Goal: Transaction & Acquisition: Purchase product/service

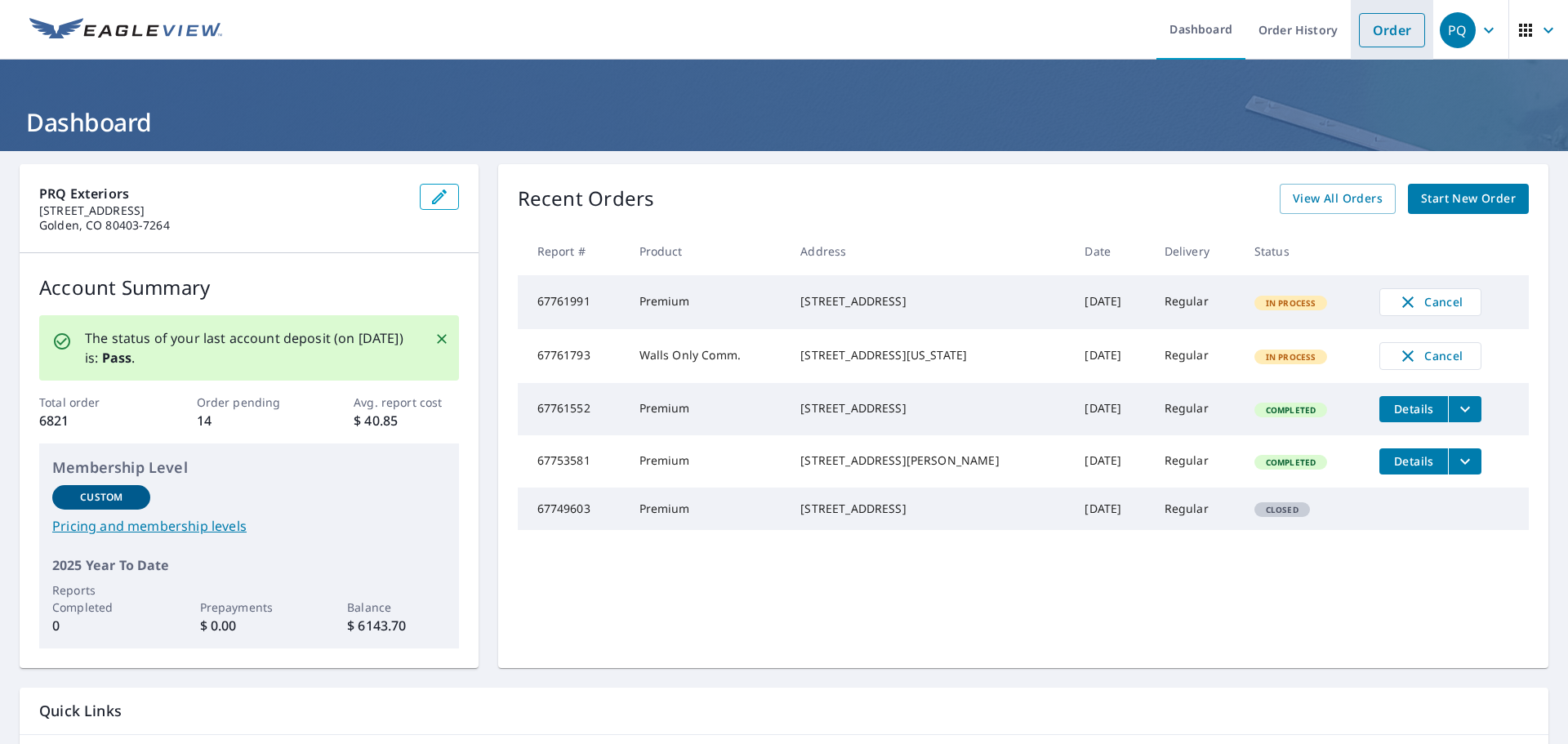
click at [1395, 29] on link "Order" at bounding box center [1392, 30] width 66 height 34
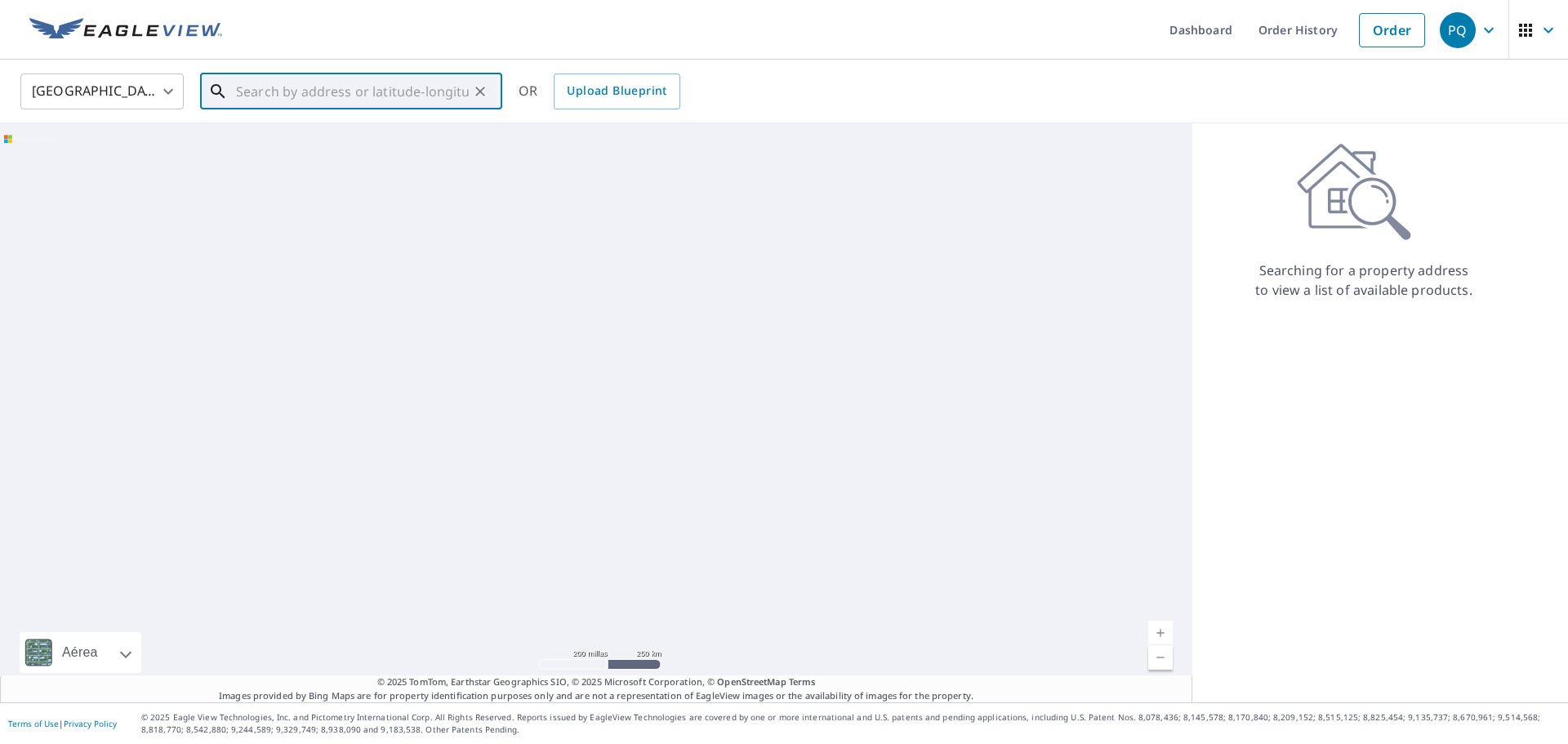
click at [335, 90] on input "text" at bounding box center [352, 91] width 233 height 46
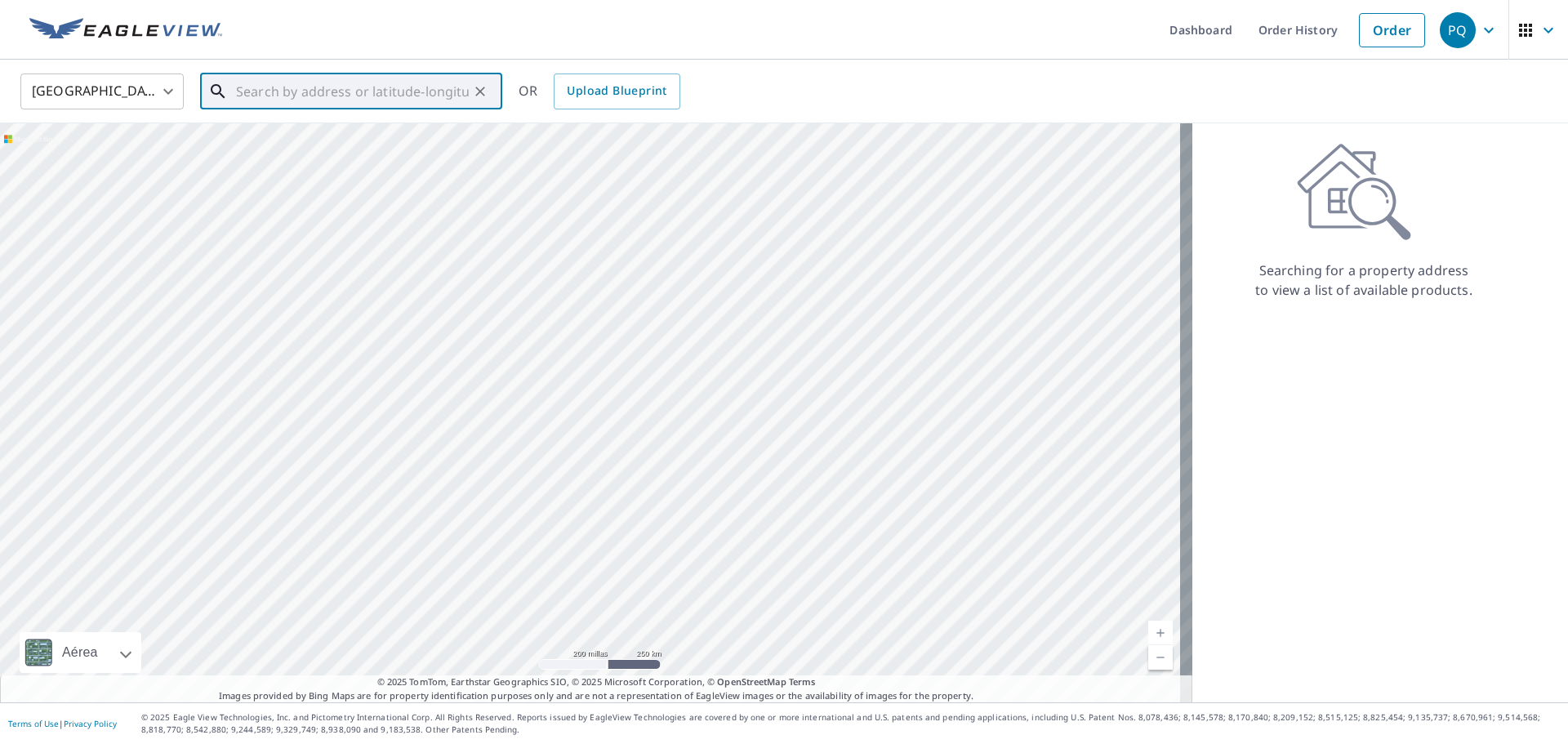
paste input "[STREET_ADDRESS]"
click at [330, 86] on input "[STREET_ADDRESS]" at bounding box center [352, 91] width 233 height 46
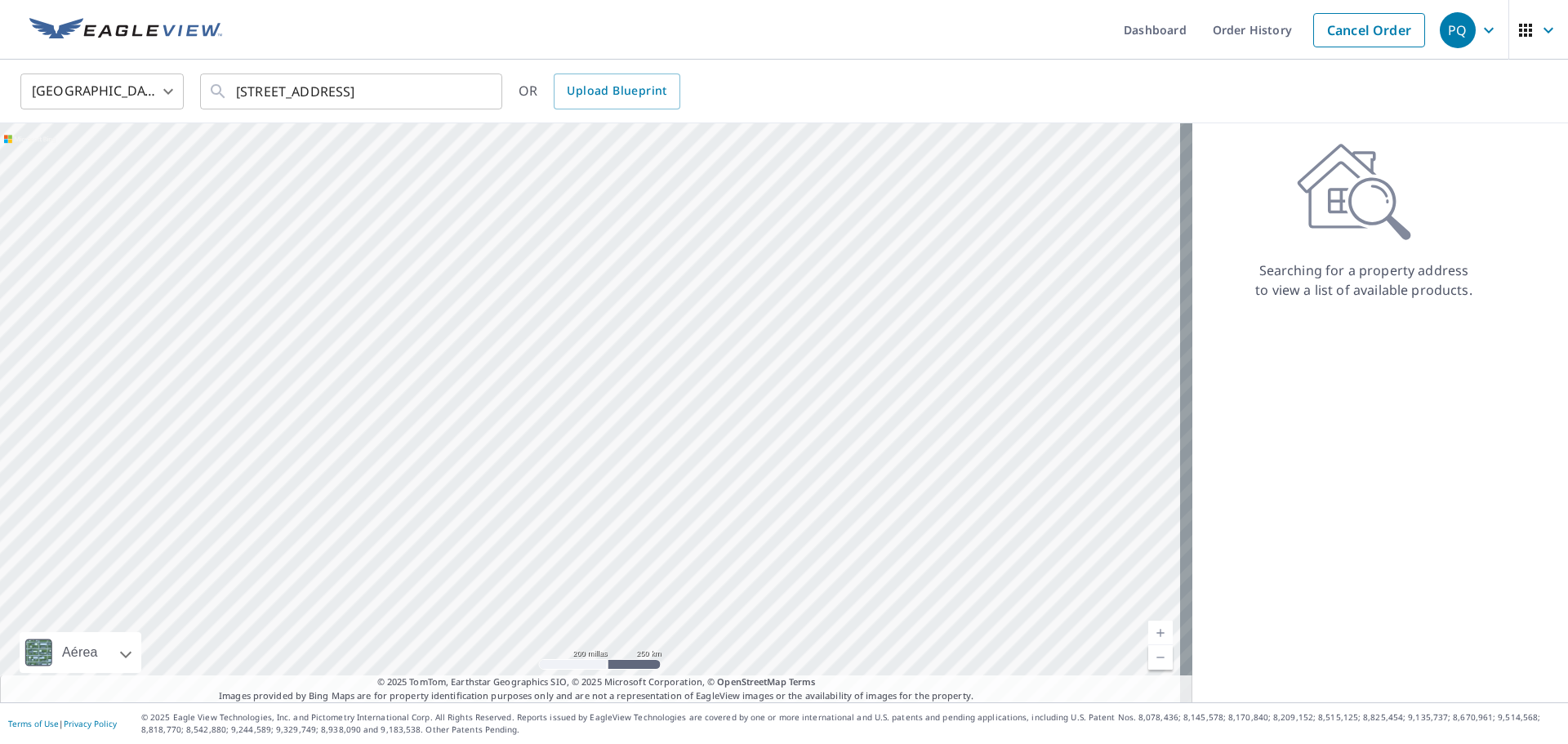
click at [879, 79] on div "[GEOGRAPHIC_DATA] [GEOGRAPHIC_DATA] ​ [STREET_ADDRESS] ​ OR Upload Blueprint" at bounding box center [778, 91] width 1541 height 39
click at [273, 89] on input "[STREET_ADDRESS]" at bounding box center [352, 91] width 233 height 46
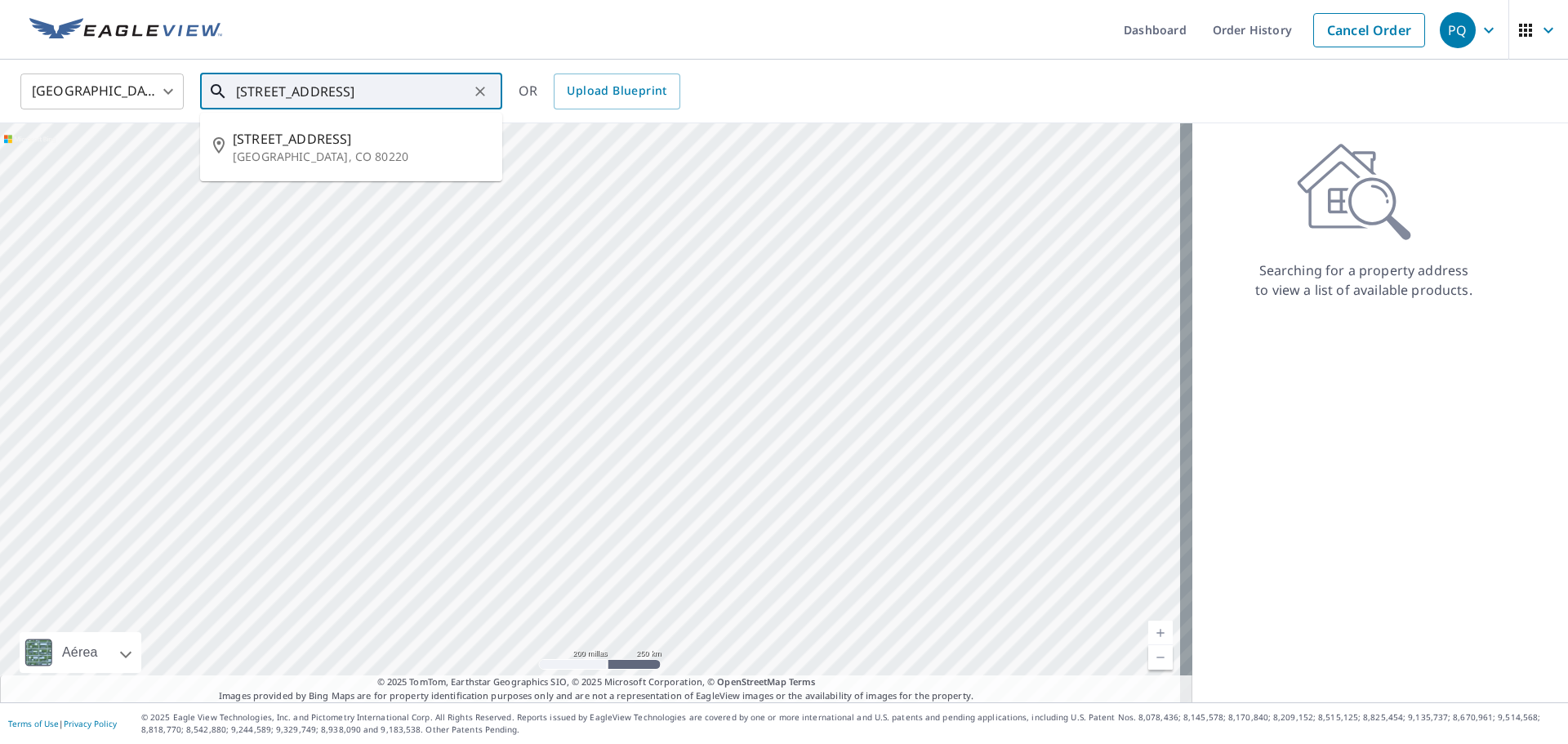
click at [273, 89] on input "[STREET_ADDRESS]" at bounding box center [352, 91] width 233 height 46
click at [438, 84] on input "[STREET_ADDRESS]" at bounding box center [352, 91] width 233 height 46
paste input "E"
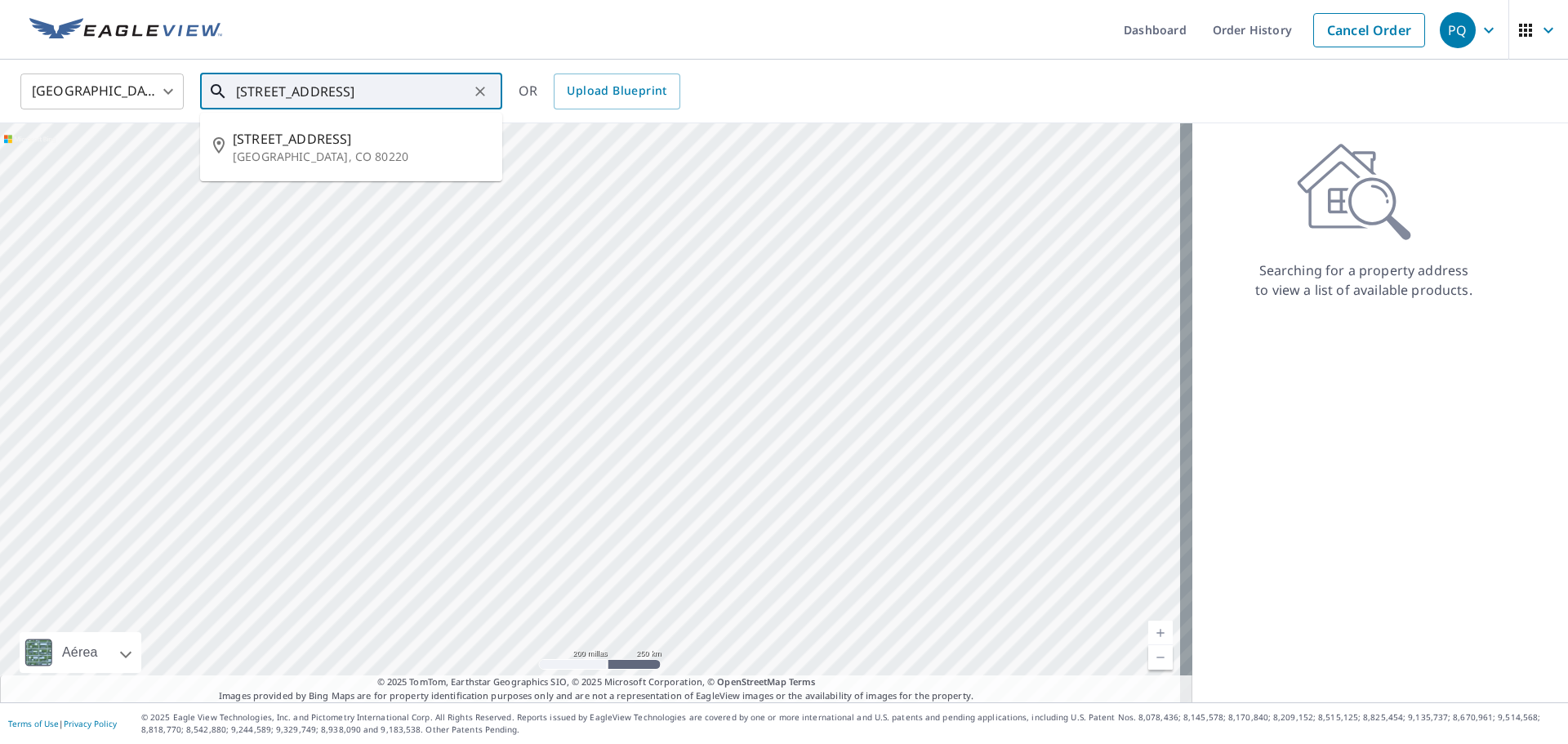
drag, startPoint x: 381, startPoint y: 91, endPoint x: 522, endPoint y: 96, distance: 141.1
click at [522, 96] on div "[GEOGRAPHIC_DATA] [GEOGRAPHIC_DATA] ​ [STREET_ADDRESS] ​ [STREET_ADDRESS] OR Up…" at bounding box center [778, 91] width 1541 height 39
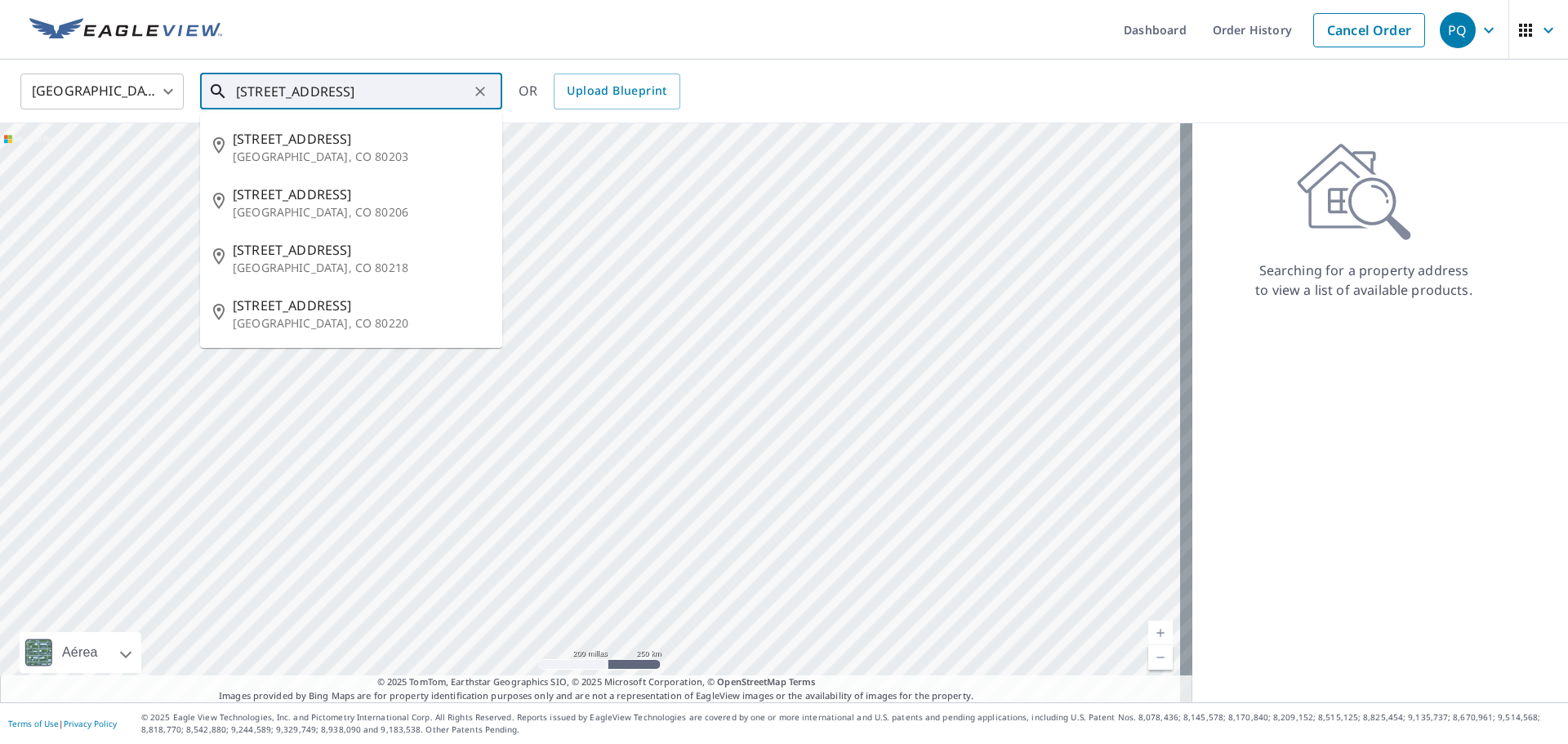
drag, startPoint x: 314, startPoint y: 92, endPoint x: 431, endPoint y: 100, distance: 117.3
click at [431, 100] on input "[STREET_ADDRESS]" at bounding box center [352, 91] width 233 height 46
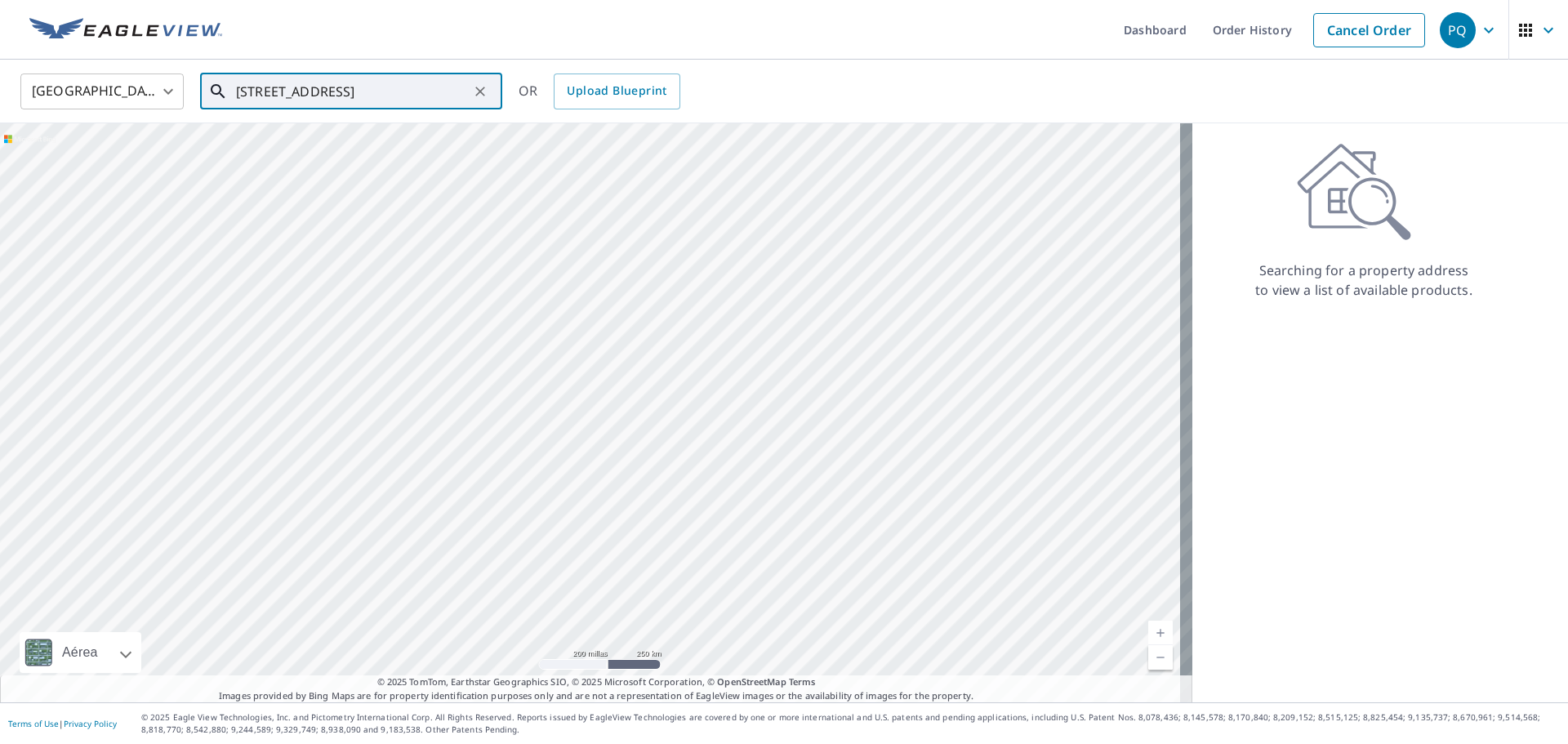
click at [335, 96] on input "[STREET_ADDRESS]" at bounding box center [352, 91] width 233 height 46
click at [351, 143] on span "[STREET_ADDRESS]" at bounding box center [361, 138] width 256 height 20
type input "[STREET_ADDRESS]"
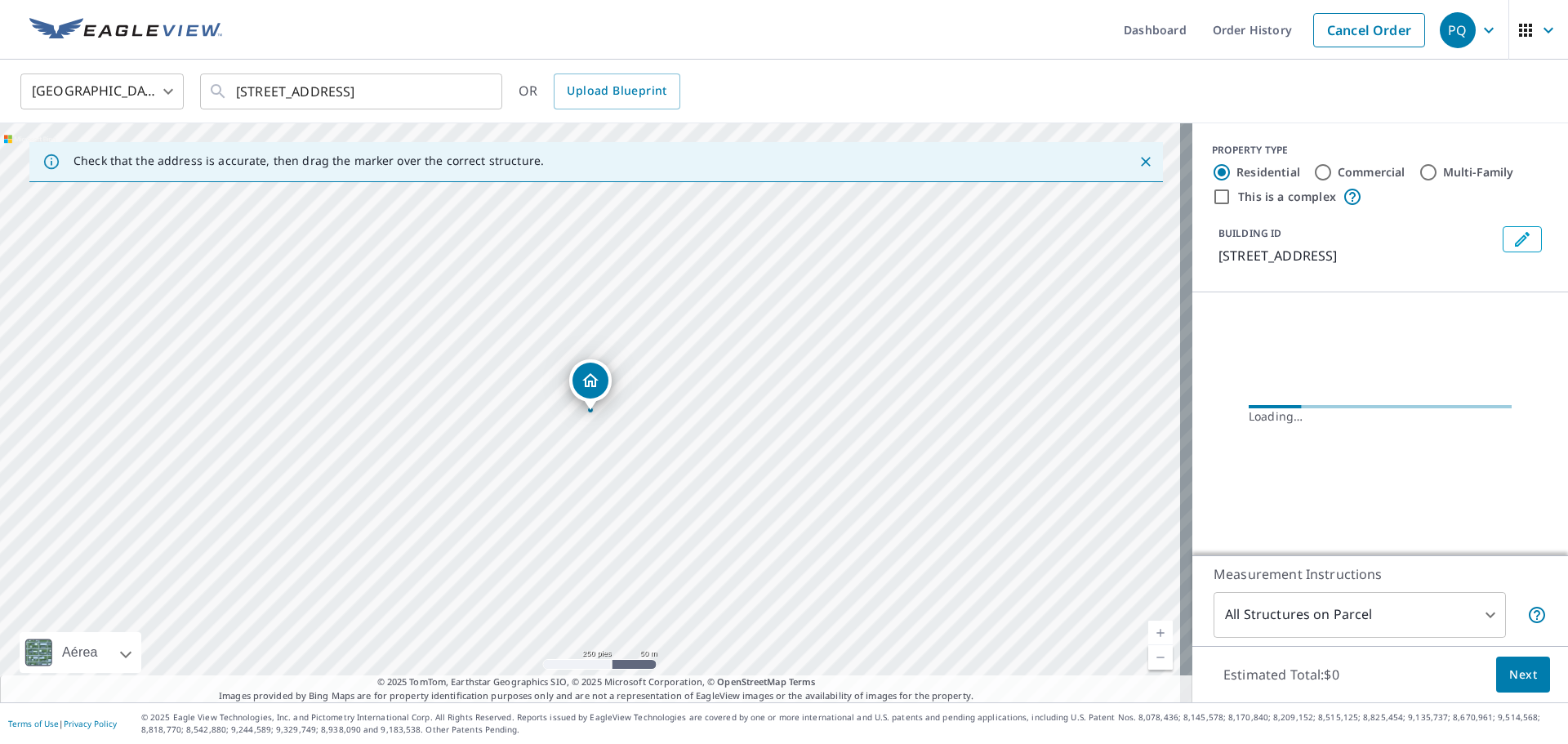
click at [1283, 620] on body "PQ PQ Dashboard Order History Cancel Order PQ [GEOGRAPHIC_DATA] US ​ [STREET_AD…" at bounding box center [784, 372] width 1568 height 744
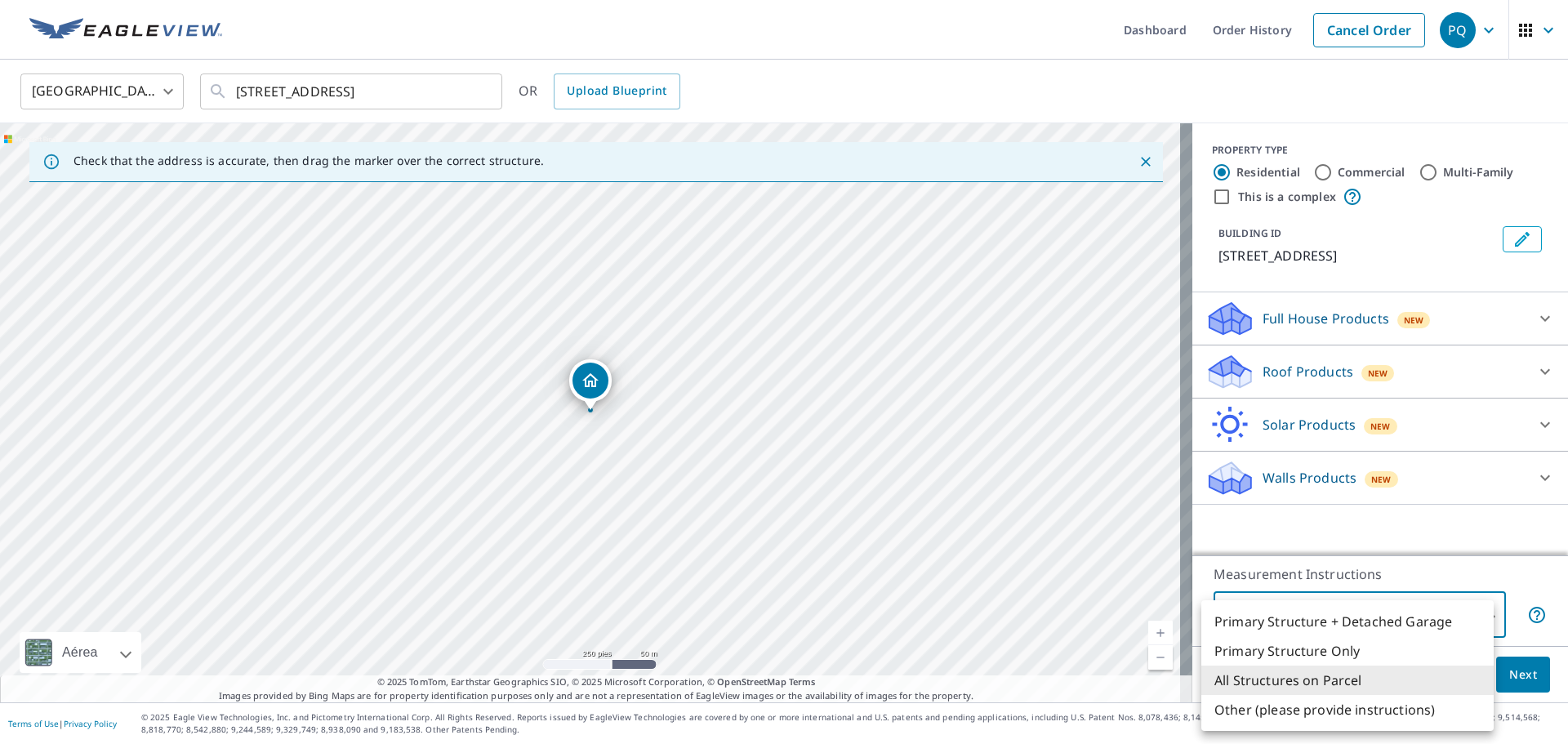
click at [1320, 395] on div at bounding box center [784, 372] width 1568 height 744
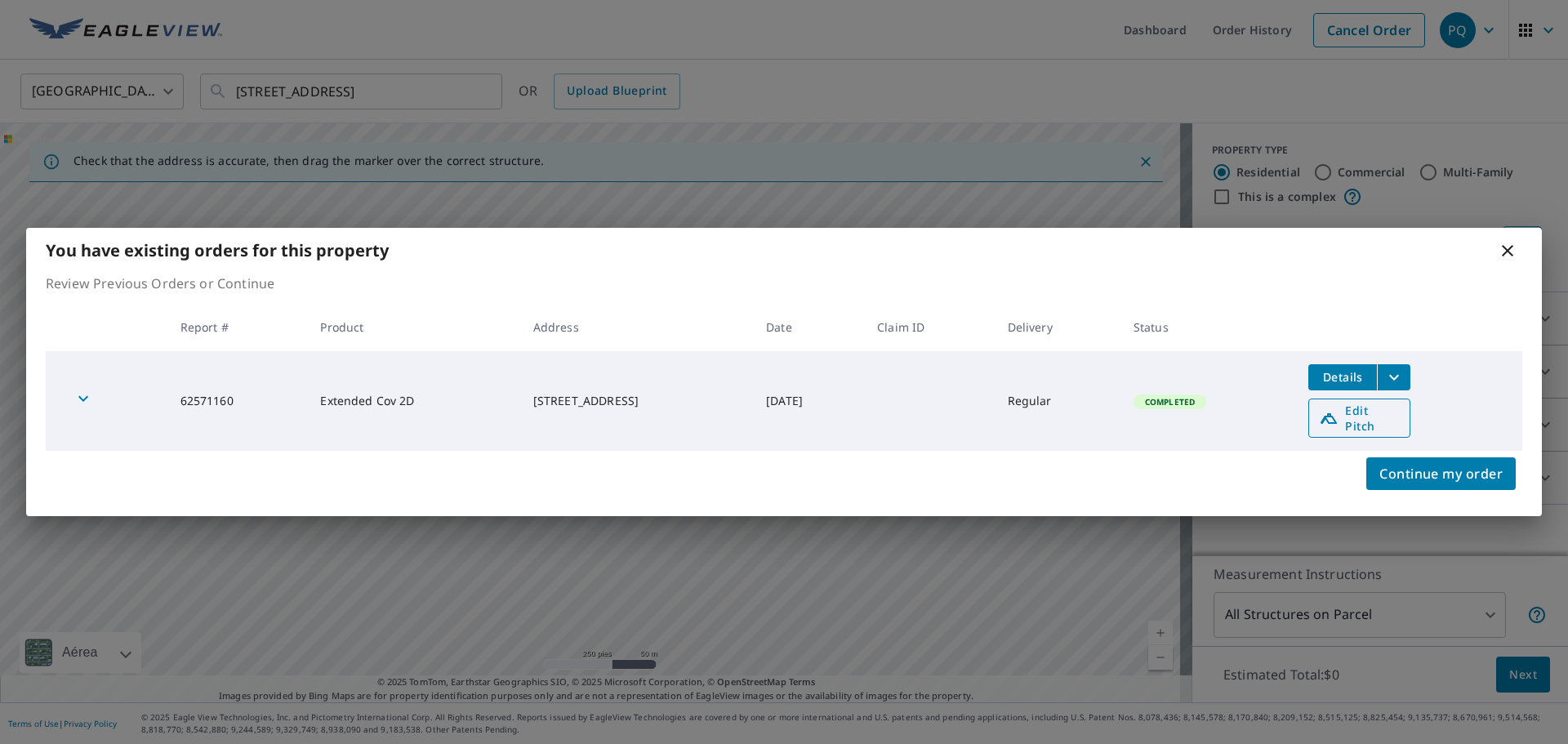
click at [1366, 415] on span "Edit Pitch" at bounding box center [1359, 418] width 81 height 31
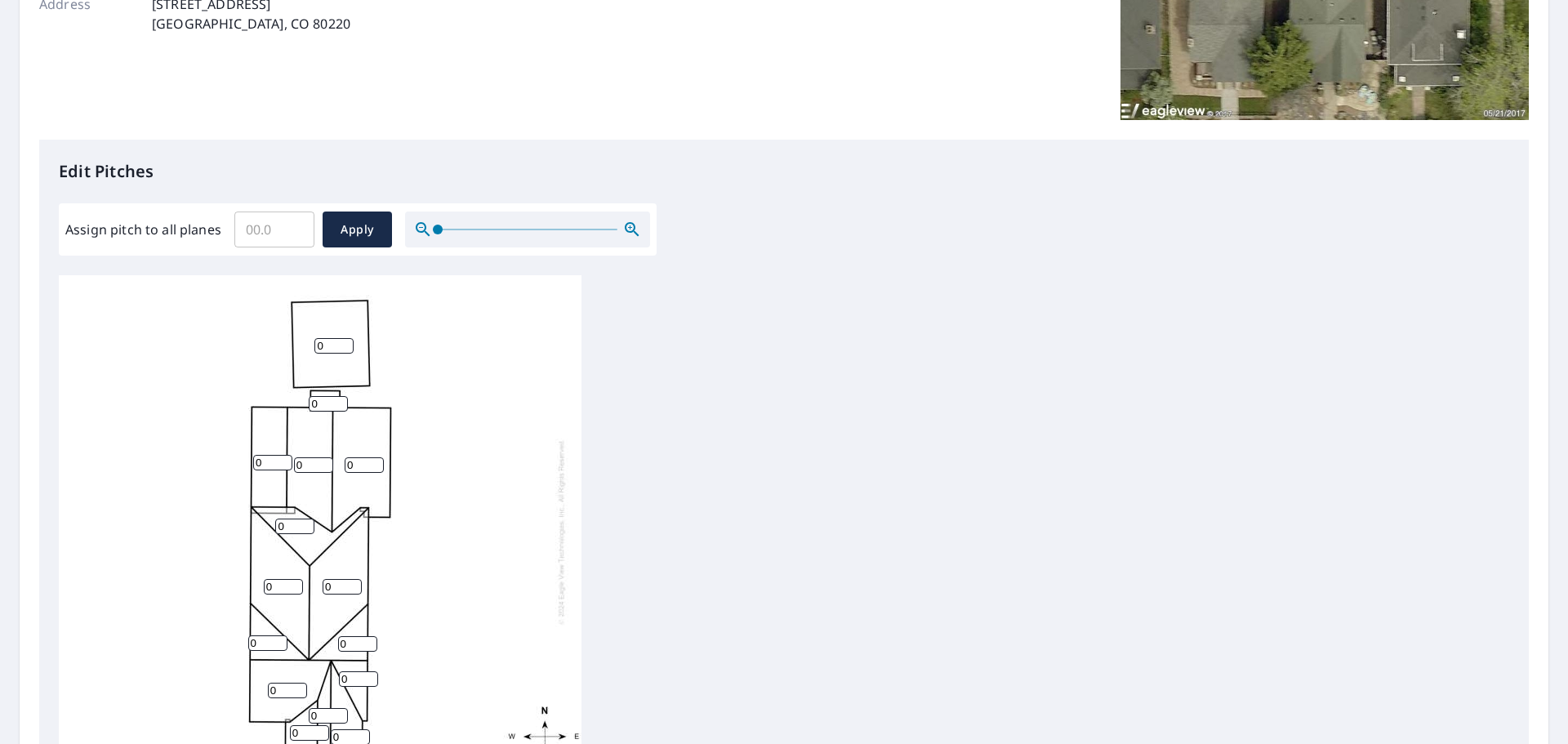
scroll to position [326, 0]
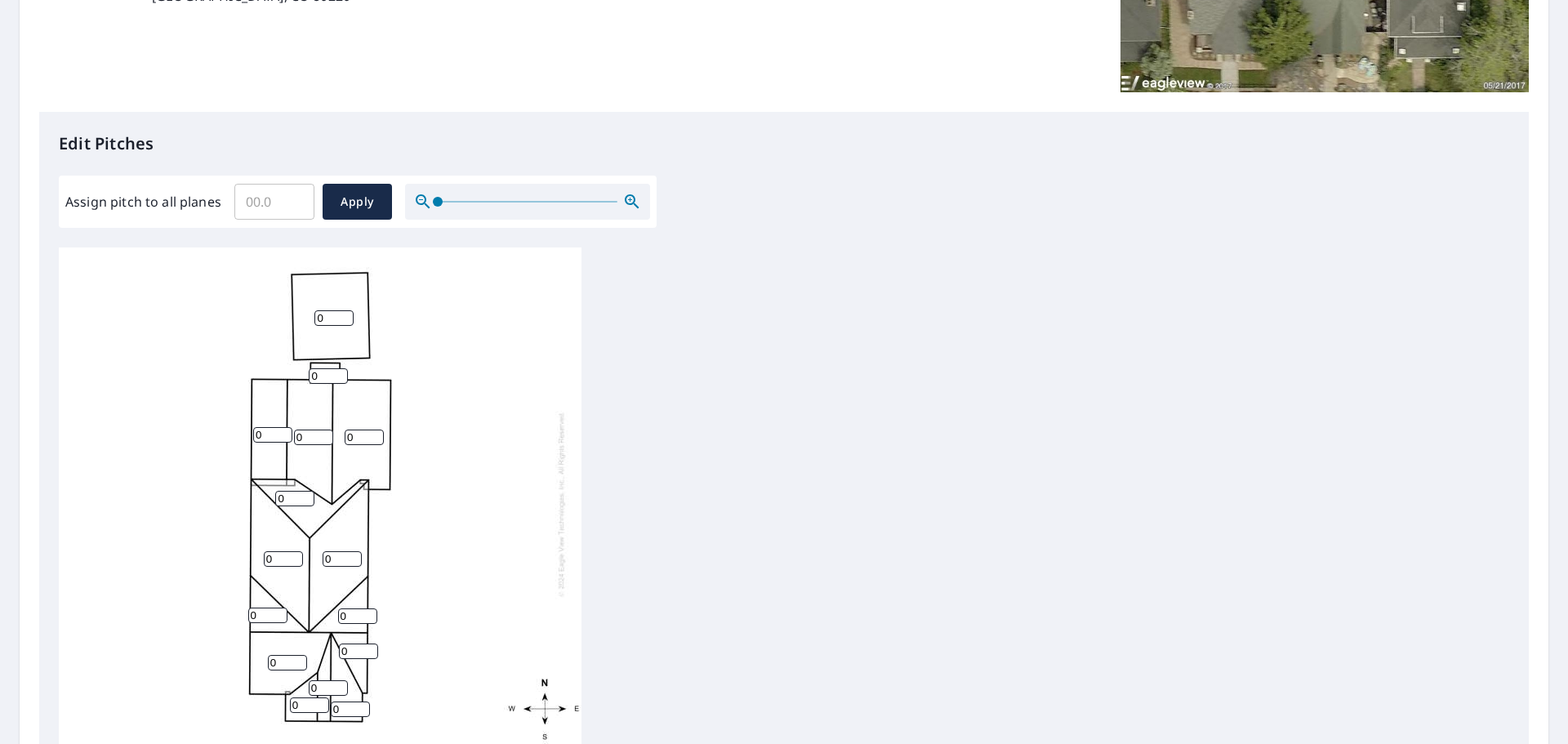
click at [235, 202] on input "Assign pitch to all planes" at bounding box center [274, 201] width 80 height 46
type input "7"
click at [348, 207] on span "Apply" at bounding box center [357, 202] width 43 height 21
type input "7"
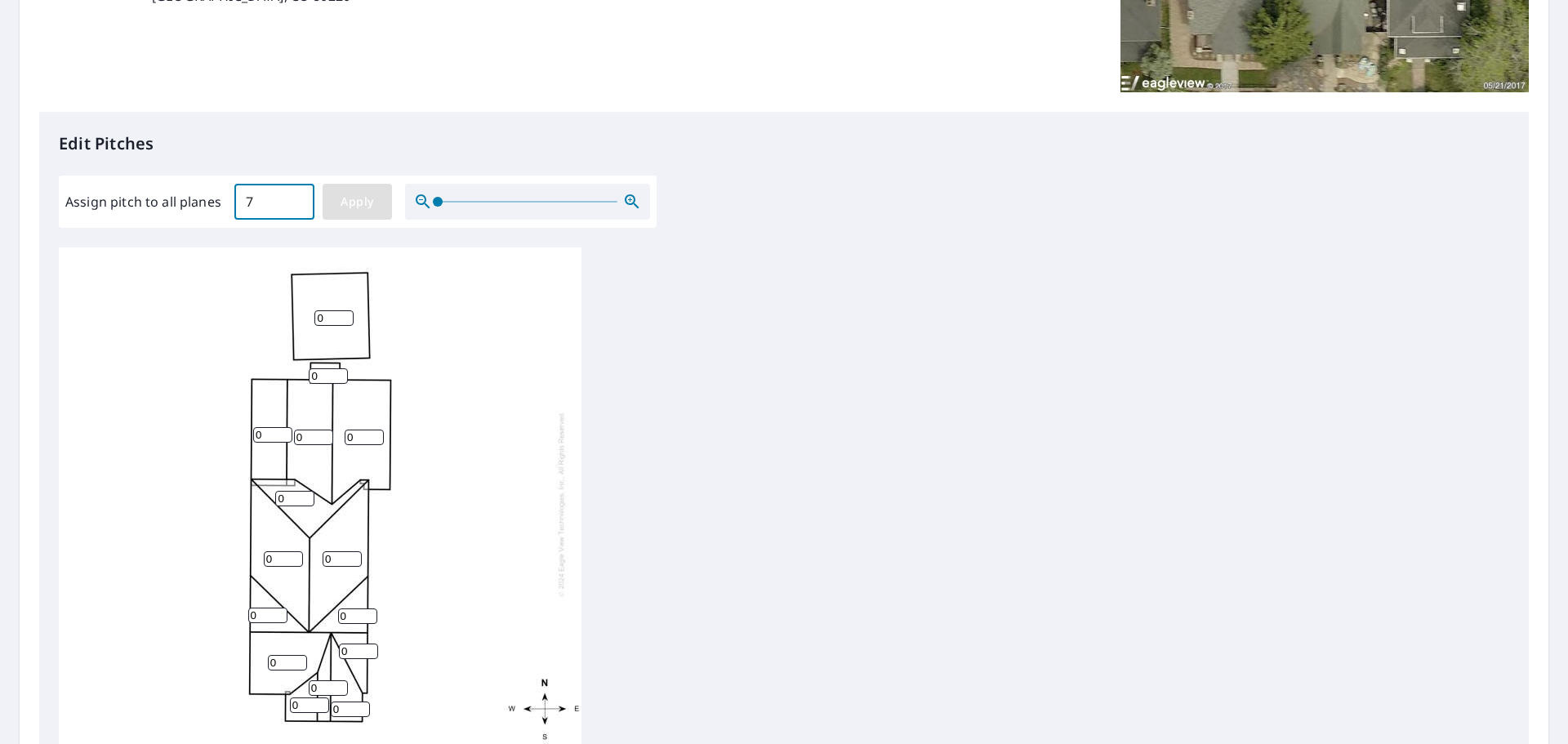
type input "7"
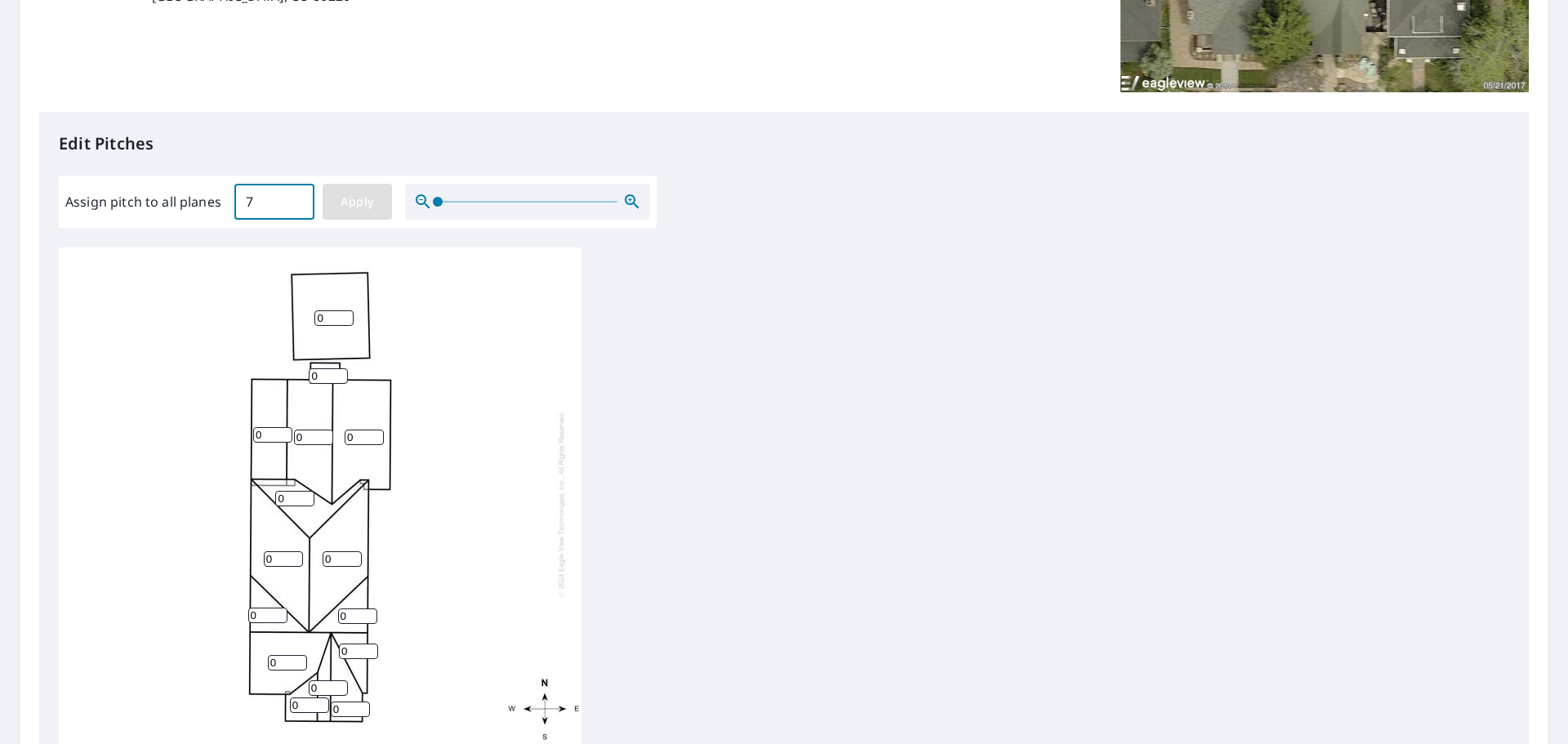
type input "7"
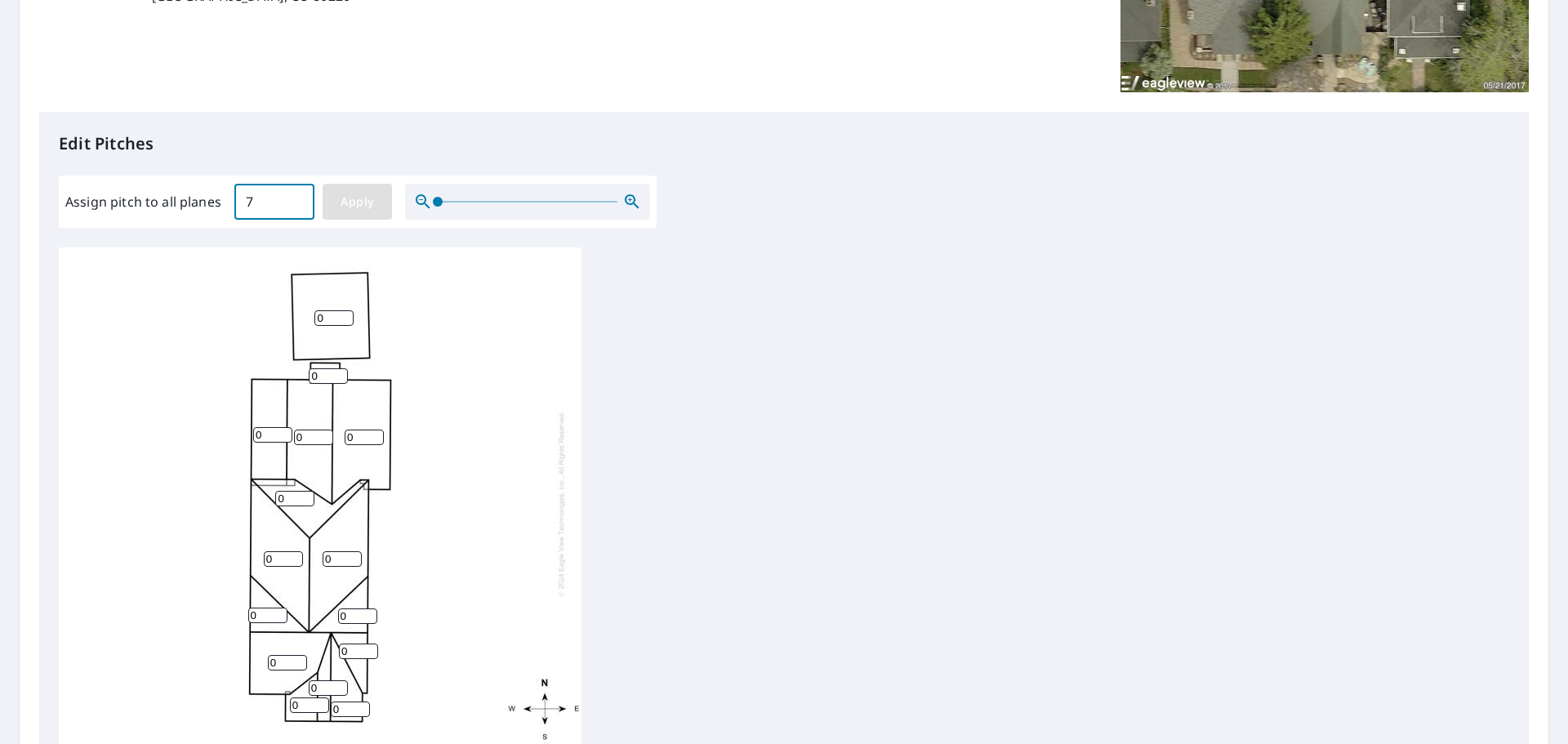
type input "7"
click at [317, 436] on input "7" at bounding box center [314, 437] width 40 height 15
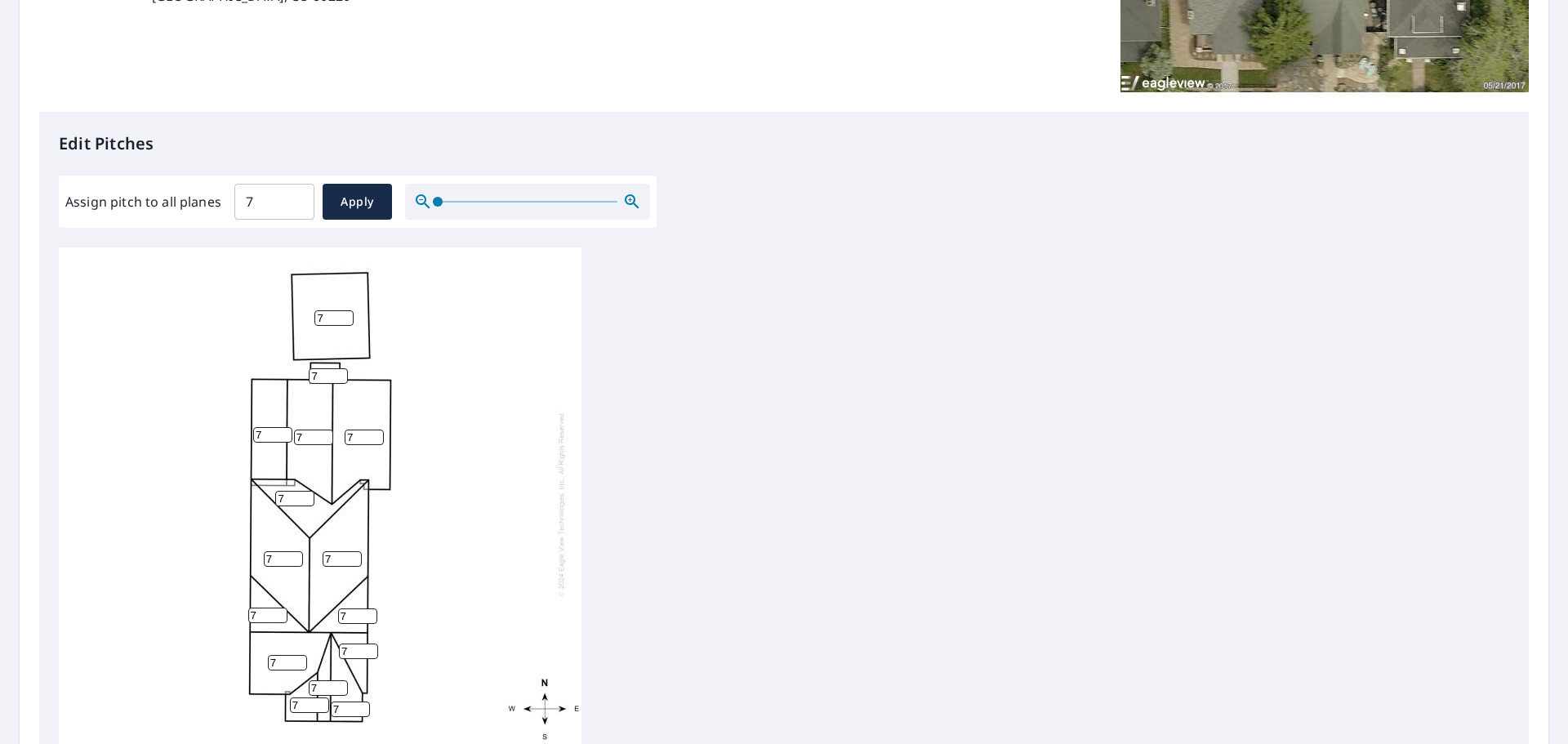
click at [317, 436] on input "7" at bounding box center [314, 437] width 40 height 15
drag, startPoint x: 317, startPoint y: 436, endPoint x: 294, endPoint y: 436, distance: 23.0
click at [294, 436] on input "7" at bounding box center [314, 437] width 40 height 15
type input "18"
click at [343, 438] on div "7 7 7 7 18 7 7 7 7 7 7 7 7 7 7" at bounding box center [320, 503] width 522 height 513
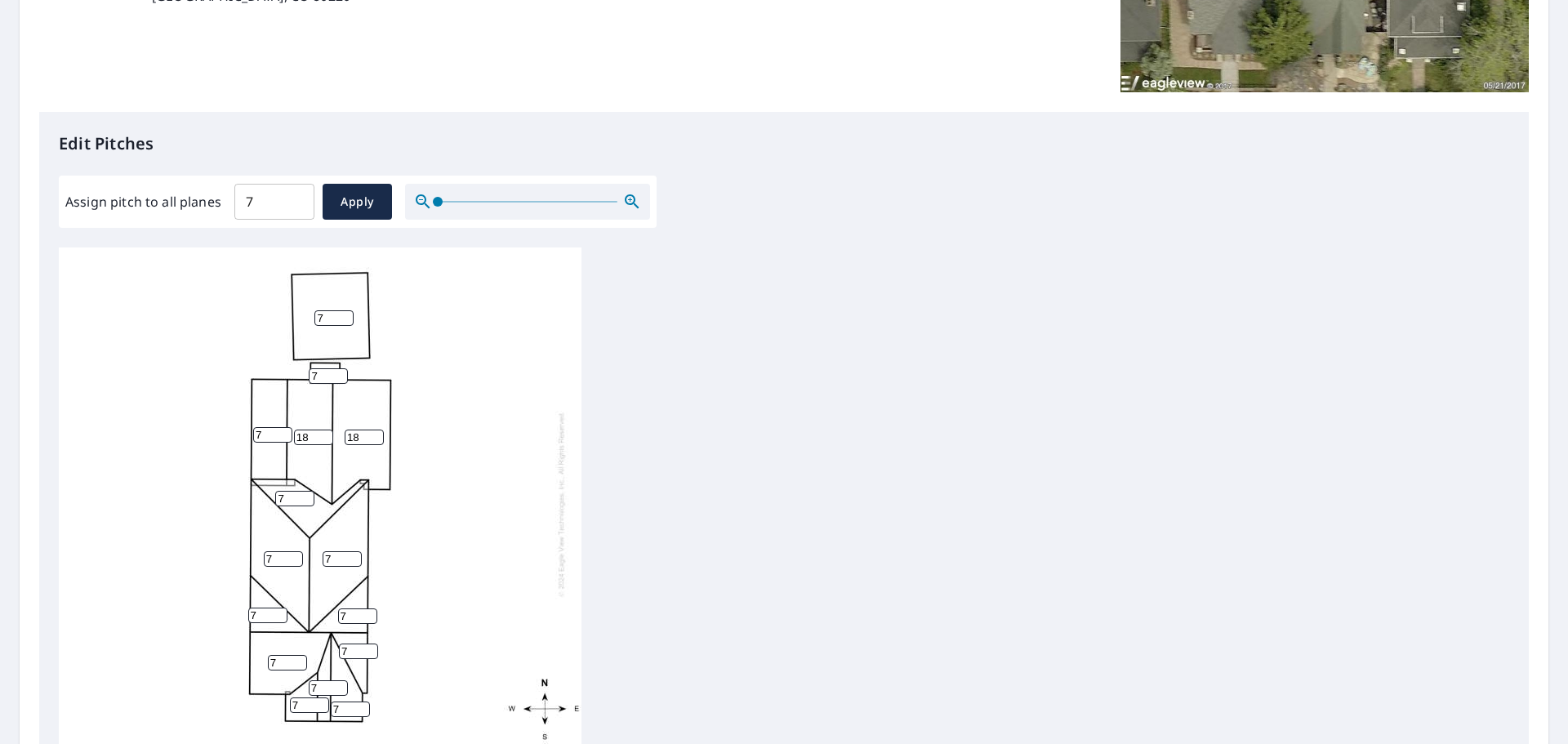
type input "18"
click at [345, 705] on input "7" at bounding box center [351, 709] width 40 height 15
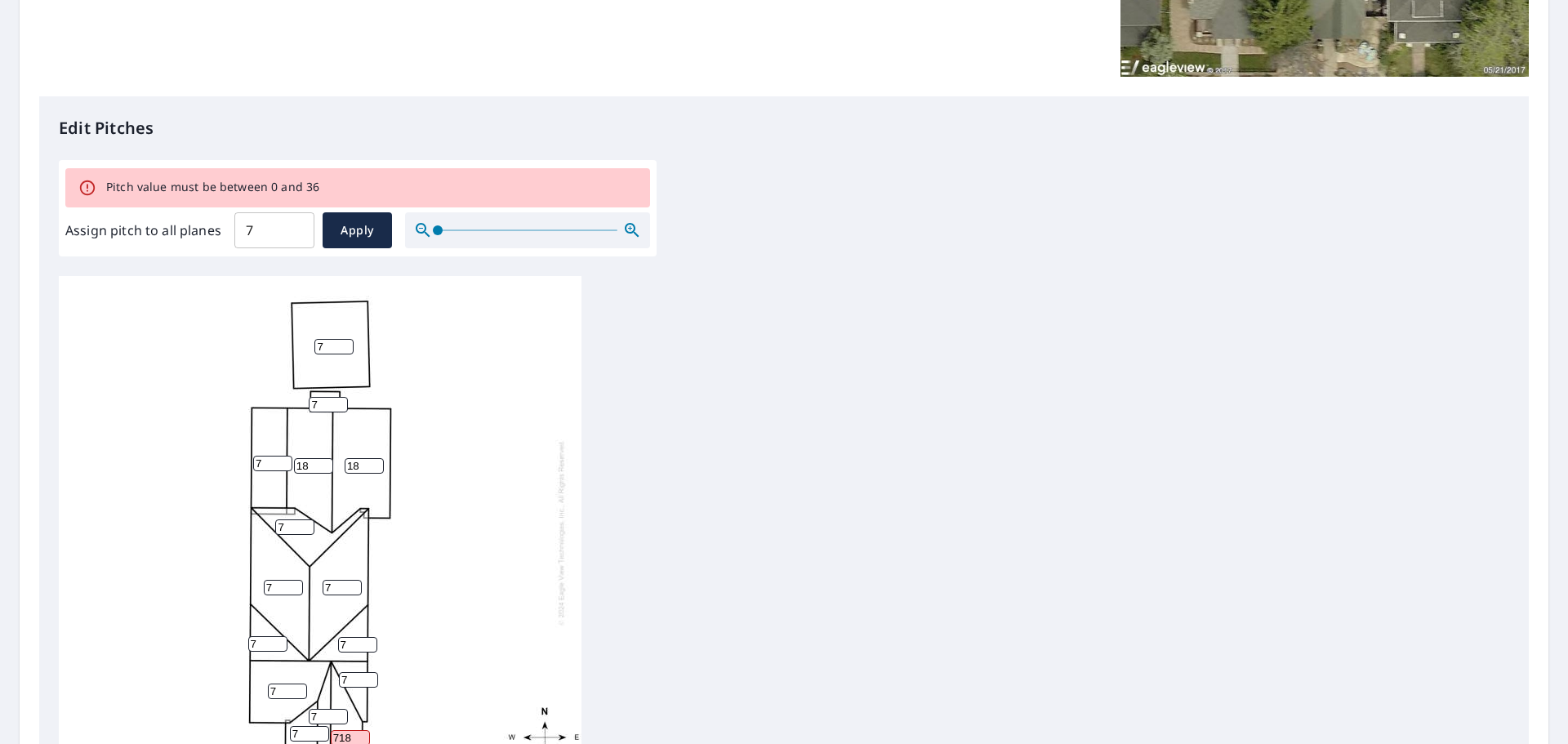
type input "718"
click at [321, 715] on input "7" at bounding box center [328, 717] width 40 height 15
type input "718"
drag, startPoint x: 316, startPoint y: 463, endPoint x: 291, endPoint y: 463, distance: 25.0
click at [291, 463] on div "7 18 7 7 18 7 7 7 718 7 7 7 7 718 7" at bounding box center [320, 532] width 522 height 513
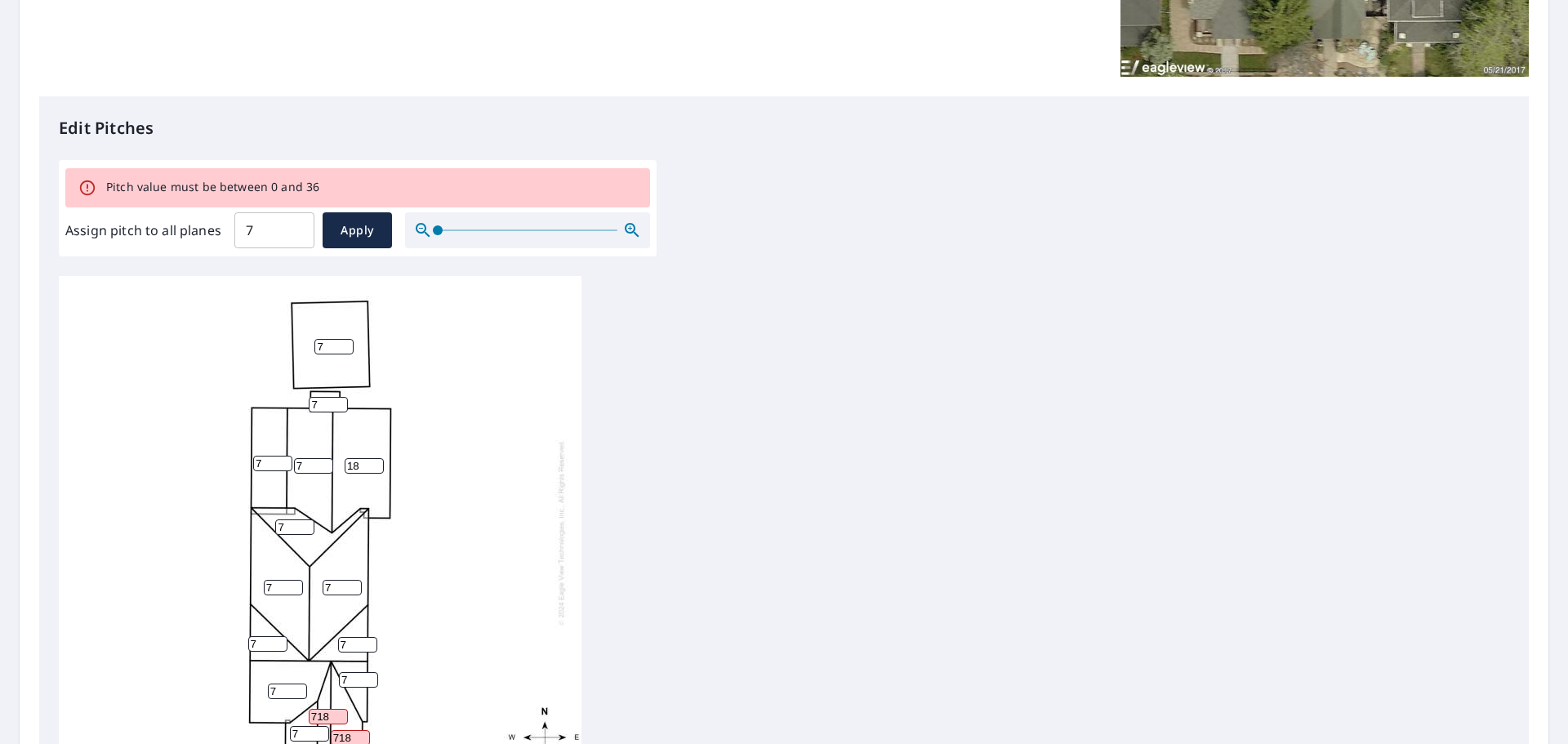
type input "7"
drag, startPoint x: 360, startPoint y: 469, endPoint x: 345, endPoint y: 469, distance: 15.0
click at [345, 469] on input "18" at bounding box center [364, 466] width 40 height 15
type input "7"
drag, startPoint x: 317, startPoint y: 709, endPoint x: 302, endPoint y: 713, distance: 15.5
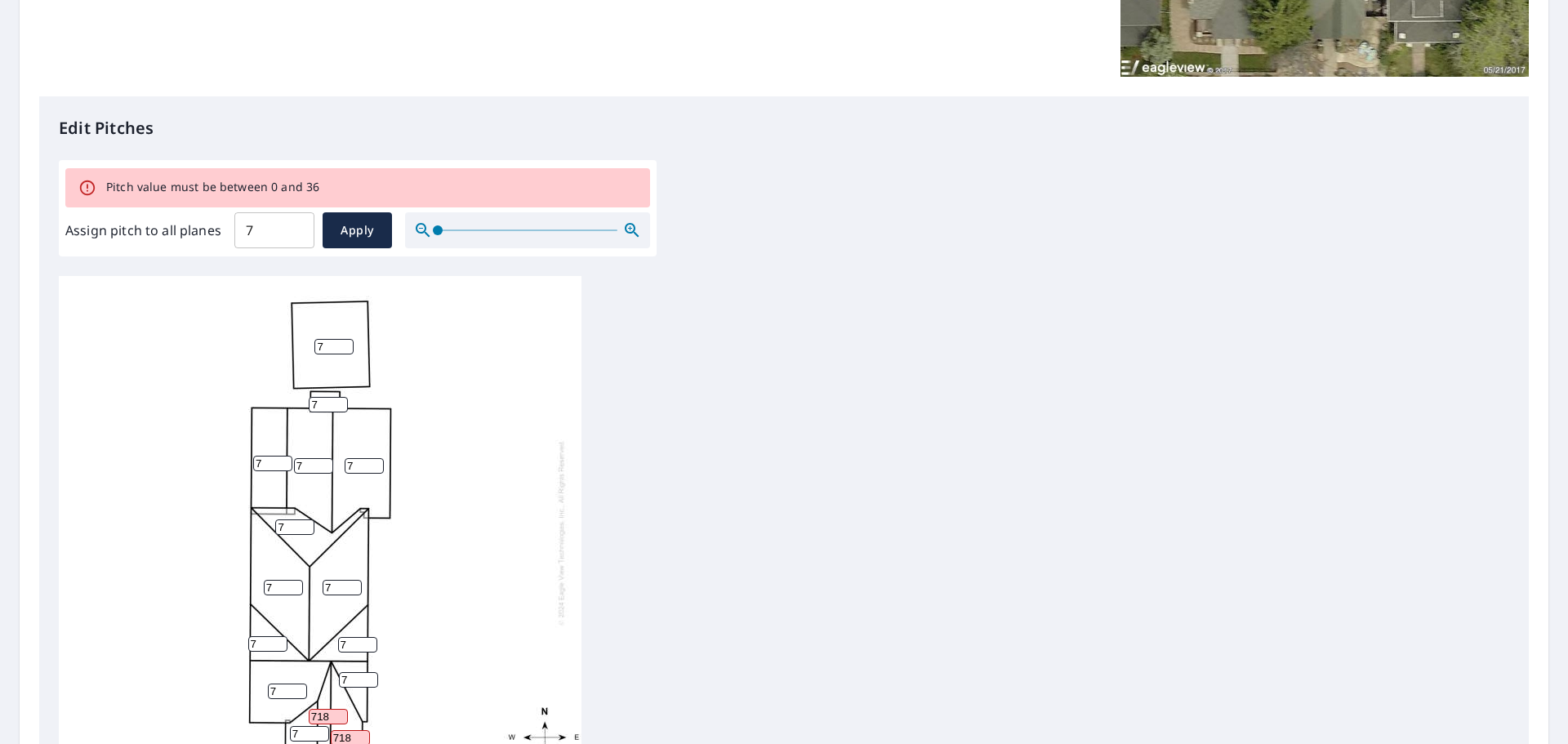
click at [302, 713] on div "7 7 7 7 7 7 7 7 718 7 7 7 7 718 7" at bounding box center [320, 532] width 522 height 513
type input "18"
drag, startPoint x: 339, startPoint y: 718, endPoint x: 330, endPoint y: 720, distance: 9.2
click at [331, 726] on input "718" at bounding box center [351, 734] width 40 height 15
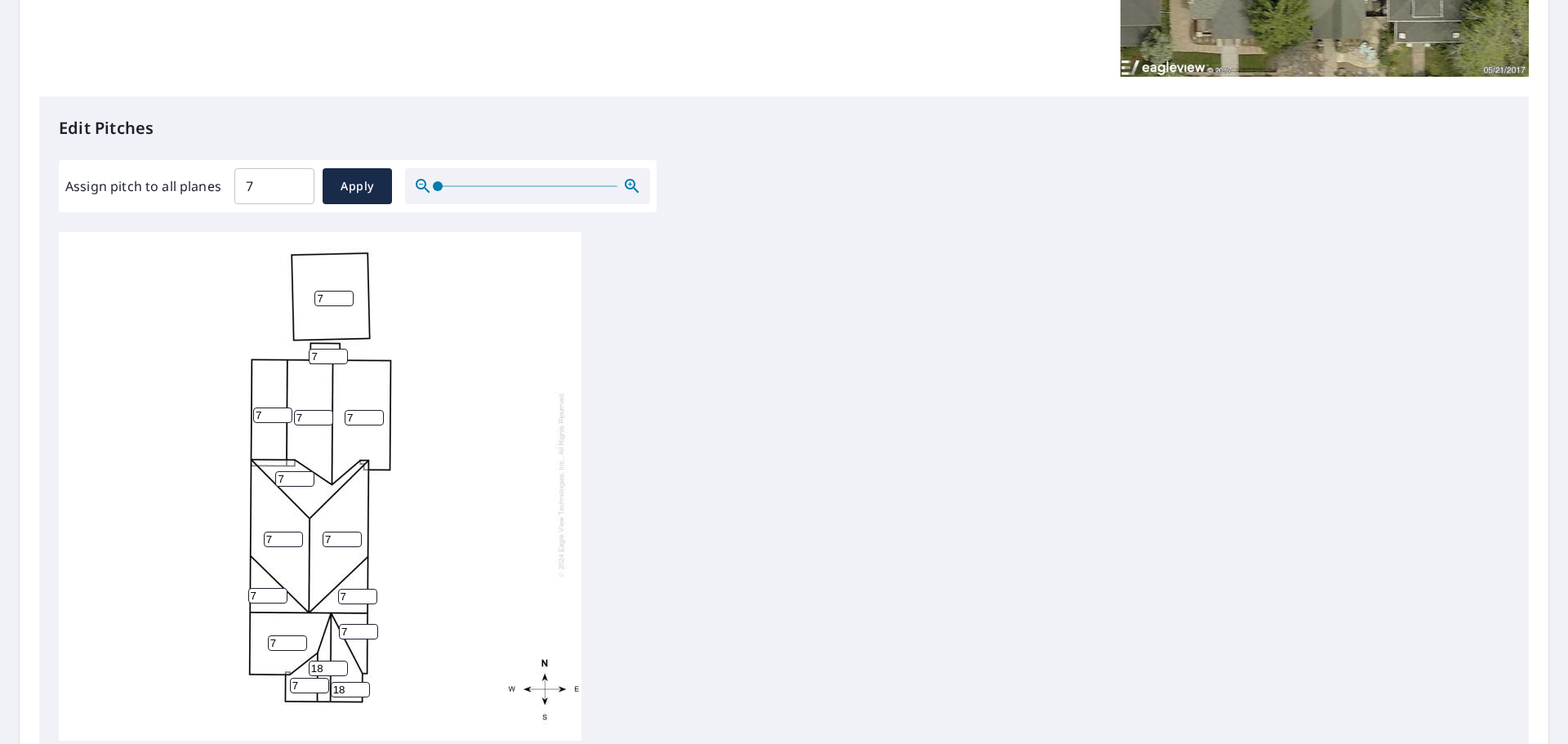
click at [881, 552] on div "7 7 7 7 7 7 7 7 18 7 7 7 7 18 7" at bounding box center [784, 488] width 1450 height 513
click at [373, 180] on span "Apply" at bounding box center [357, 186] width 43 height 21
type input "7"
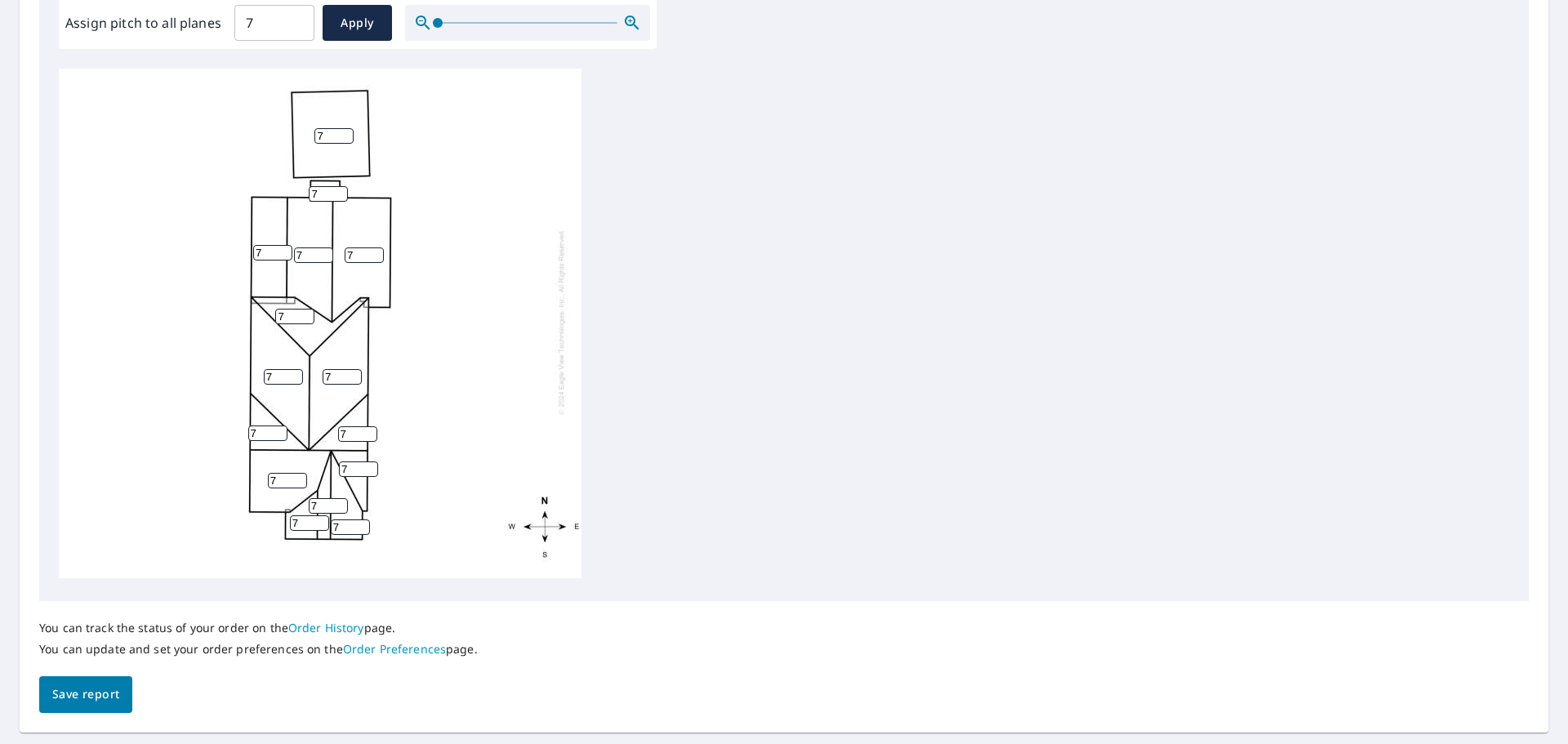
scroll to position [0, 0]
click at [309, 509] on input "7" at bounding box center [328, 509] width 40 height 15
type input "18"
drag, startPoint x: 351, startPoint y: 528, endPoint x: 335, endPoint y: 528, distance: 16.0
click at [335, 528] on input "7" at bounding box center [351, 530] width 40 height 15
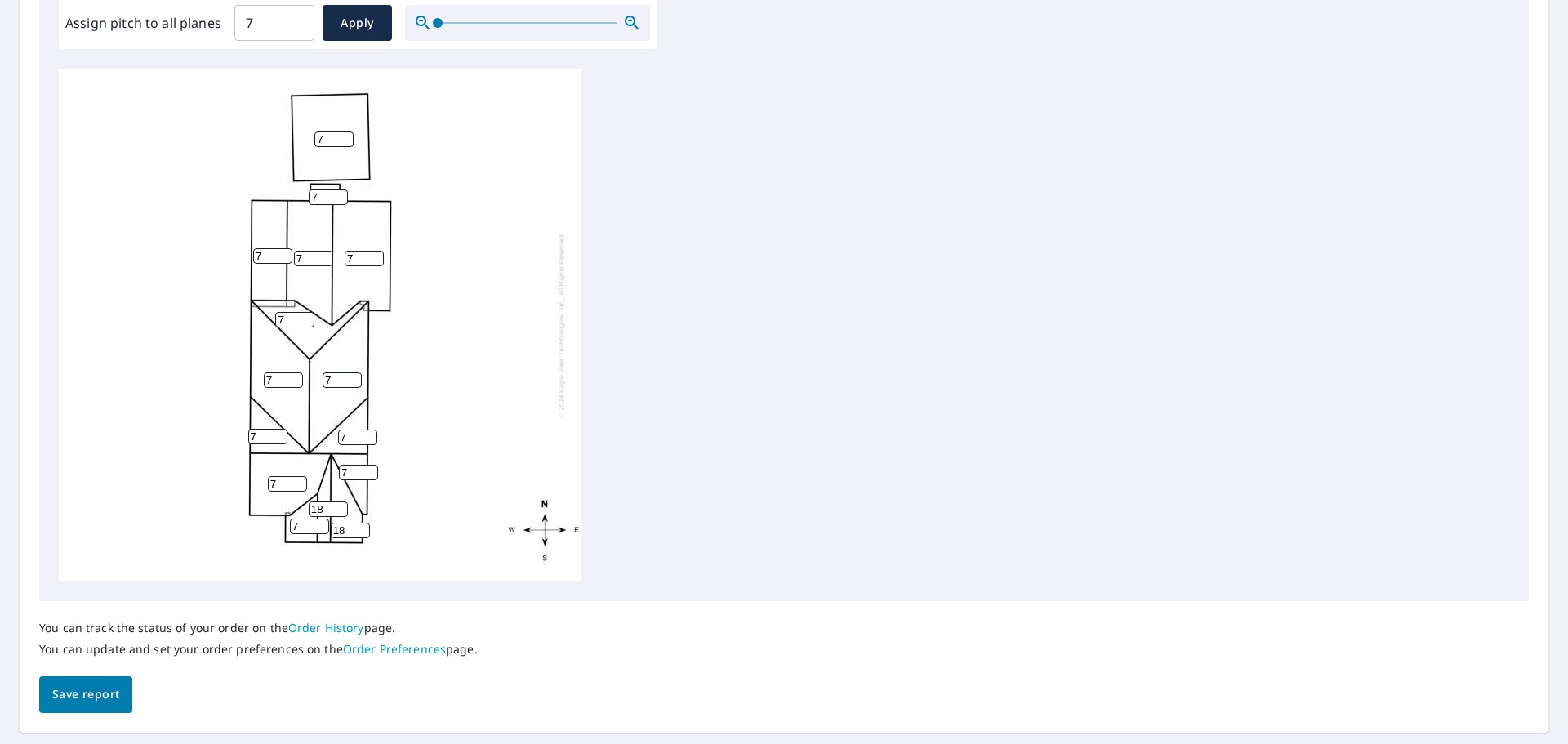
type input "18"
click at [998, 432] on div "7 7 7 7 7 7 7 7 18 7 7 7 7 18 7" at bounding box center [784, 325] width 1450 height 513
click at [110, 695] on span "Save report" at bounding box center [86, 694] width 67 height 21
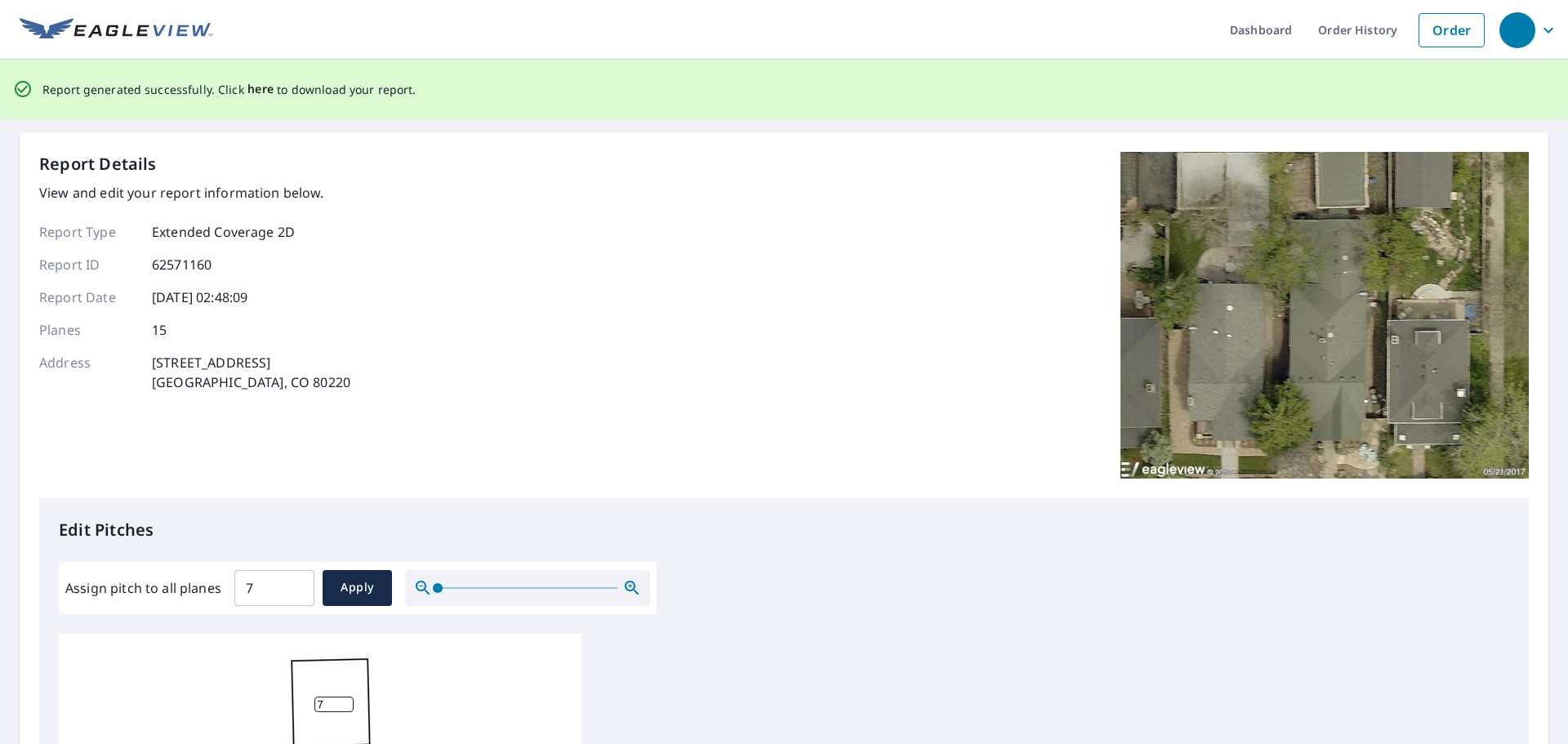
click at [248, 92] on span "here" at bounding box center [260, 89] width 27 height 21
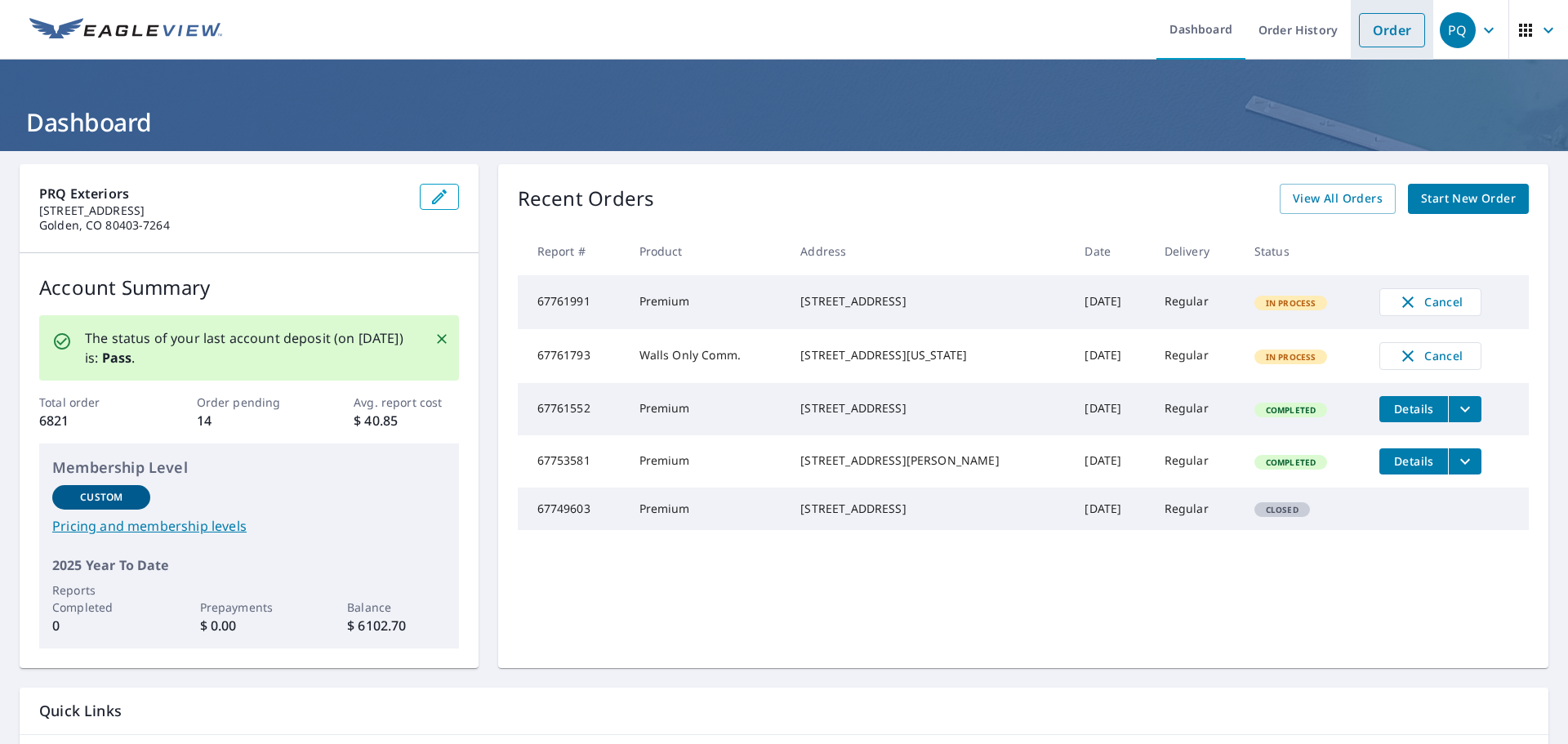
click at [1370, 32] on link "Order" at bounding box center [1392, 30] width 66 height 34
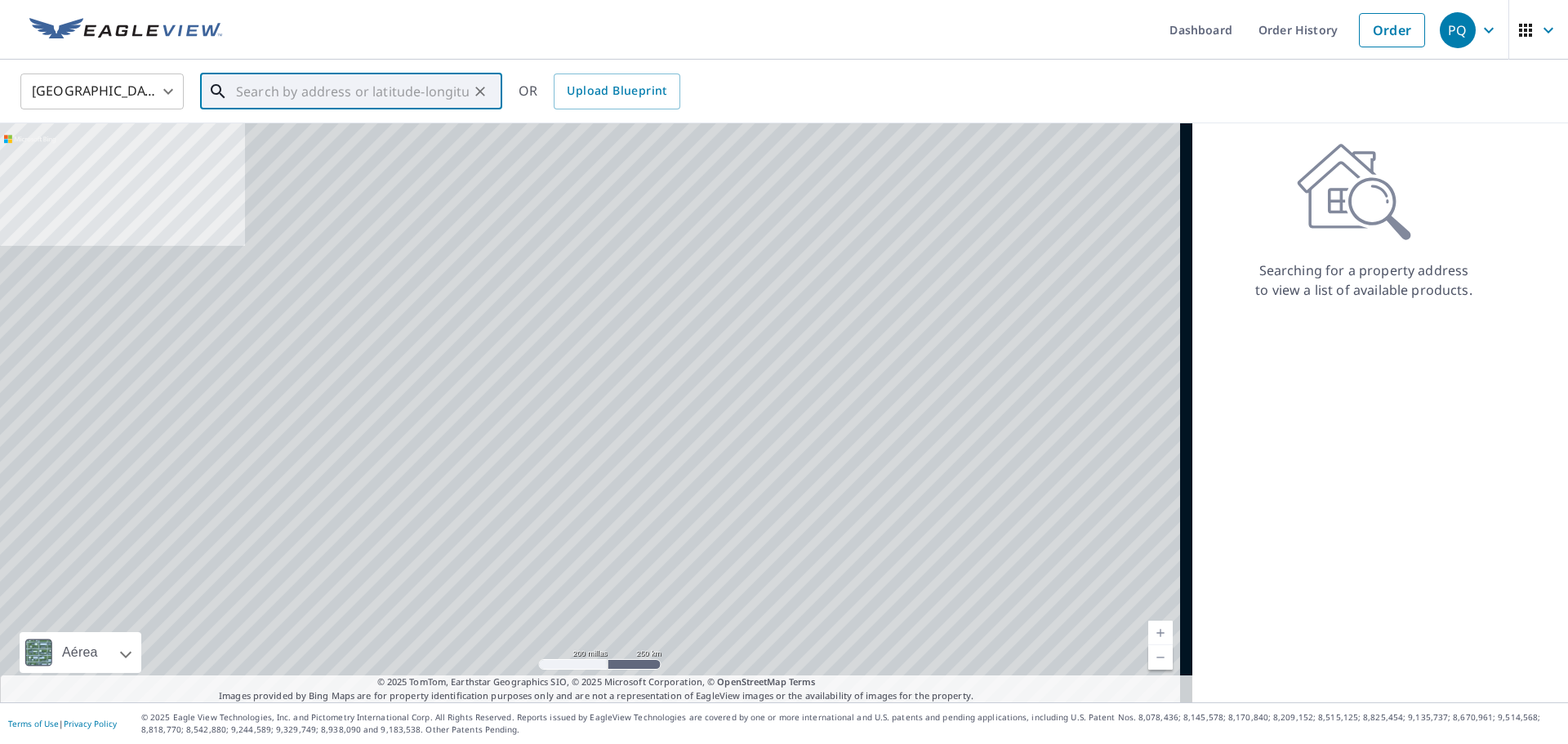
click at [384, 80] on input "text" at bounding box center [352, 91] width 233 height 46
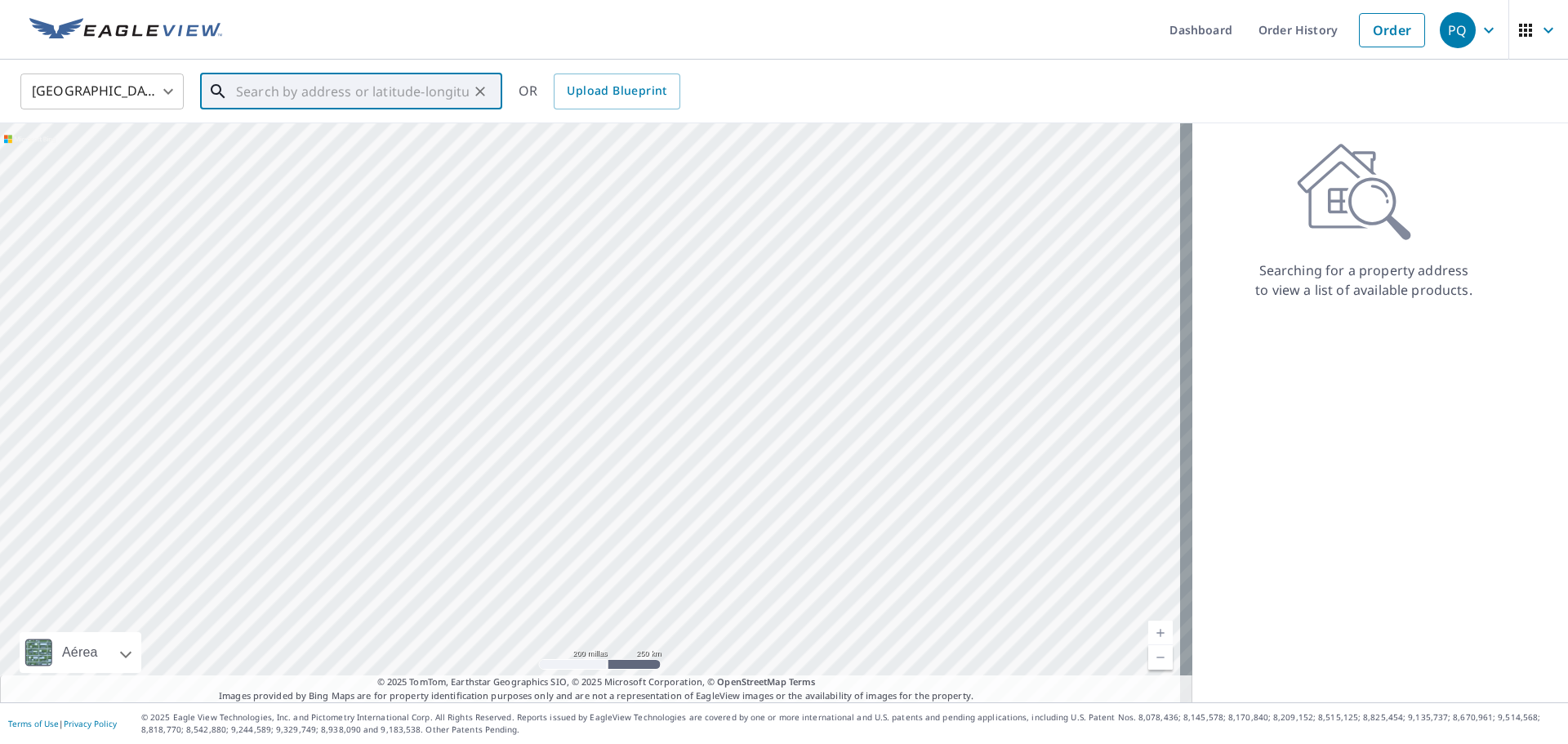
paste input "239 27 Rd Grand Junction, CO 81503"
click at [400, 126] on li "239 27 Rd Grand Junction, CO 81503" at bounding box center [351, 147] width 302 height 56
type input "239 27 Rd Grand Junction, CO 81503"
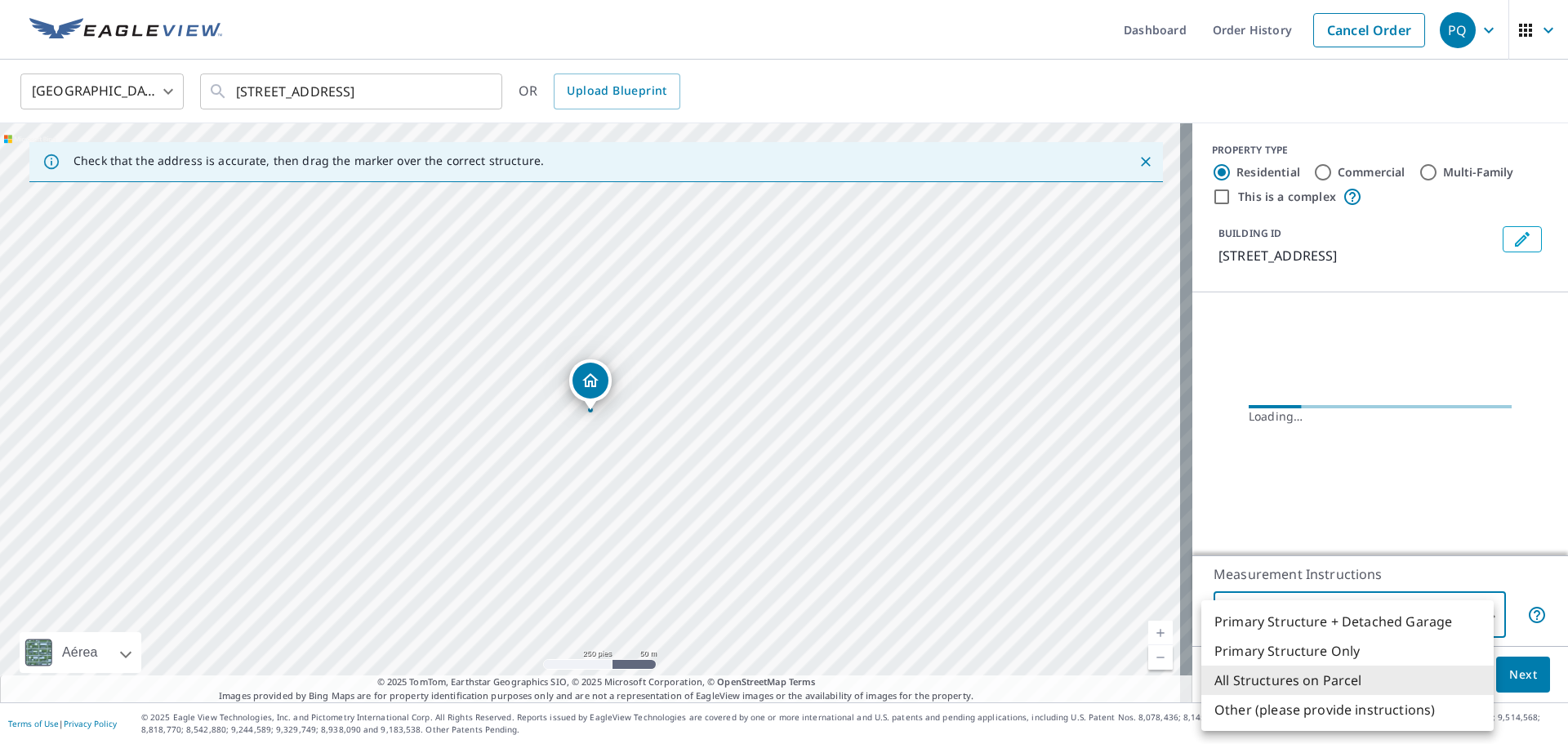
click at [1351, 620] on body "PQ PQ Dashboard Order History Cancel Order PQ United States US ​ 239 27 Rd Gran…" at bounding box center [784, 372] width 1568 height 744
click at [1306, 682] on li "All Structures on Parcel" at bounding box center [1347, 680] width 292 height 29
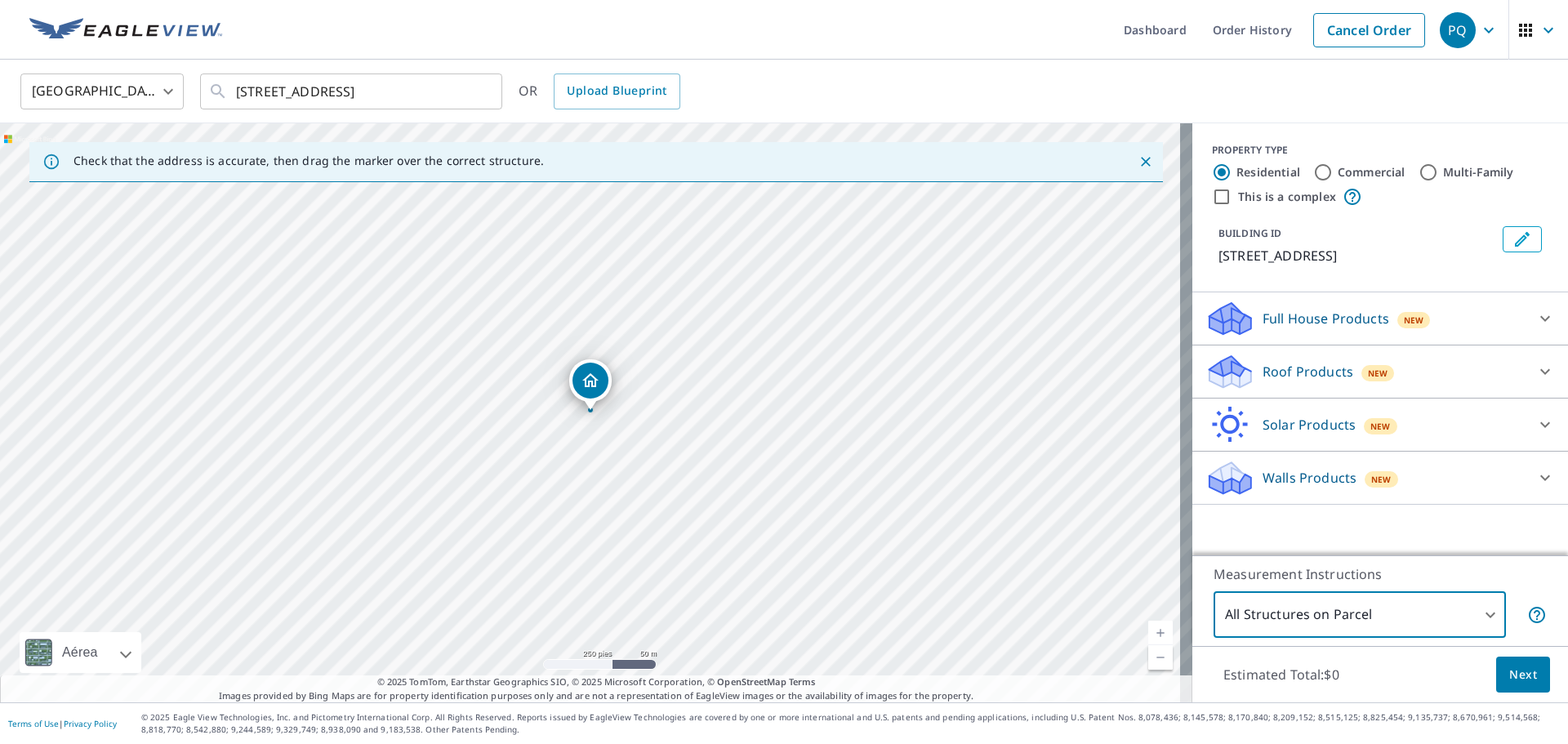
click at [1262, 380] on p "Roof Products" at bounding box center [1308, 371] width 91 height 20
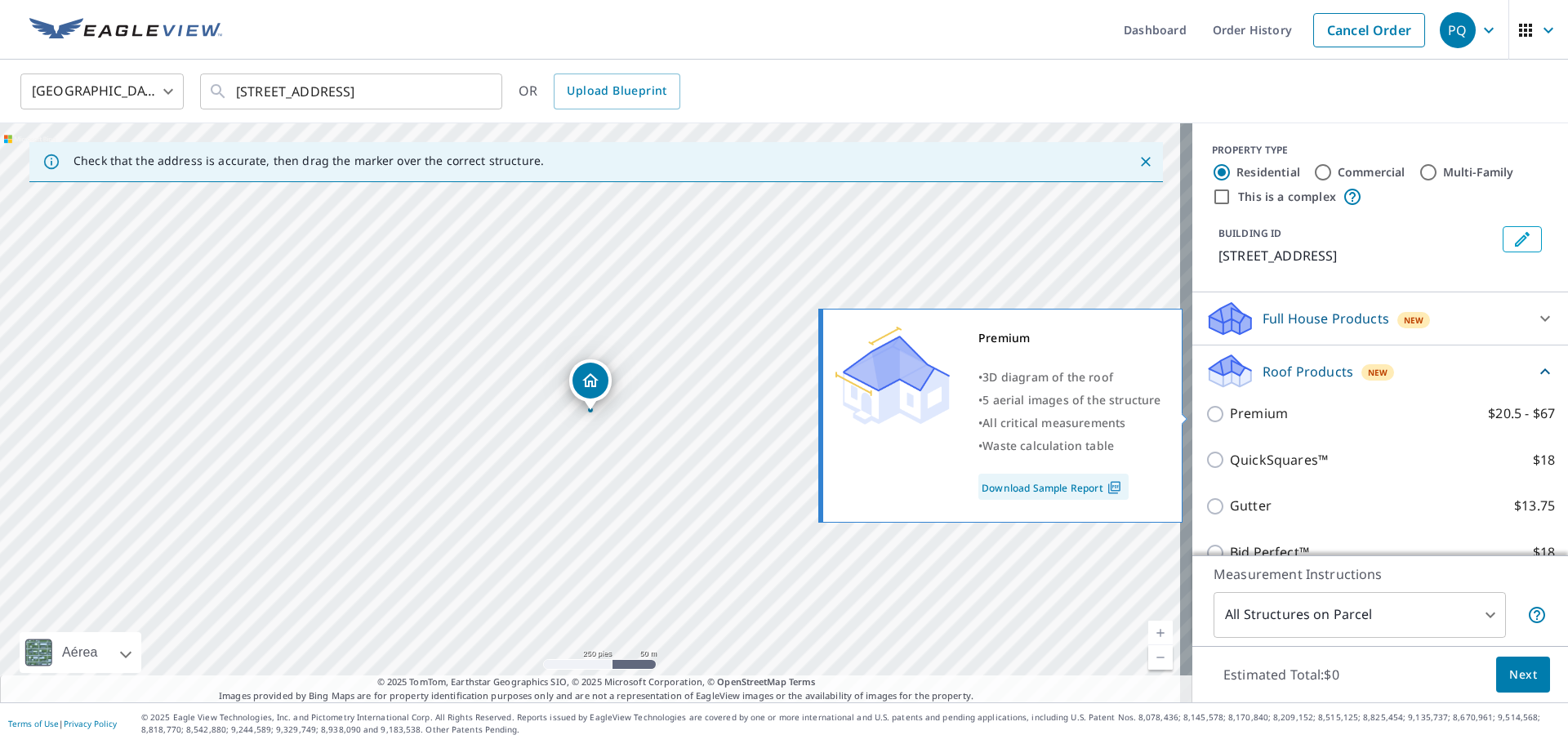
click at [1236, 423] on p "Premium" at bounding box center [1258, 414] width 58 height 21
click at [1229, 423] on input "Premium $20.5 - $67" at bounding box center [1217, 413] width 25 height 20
checkbox input "true"
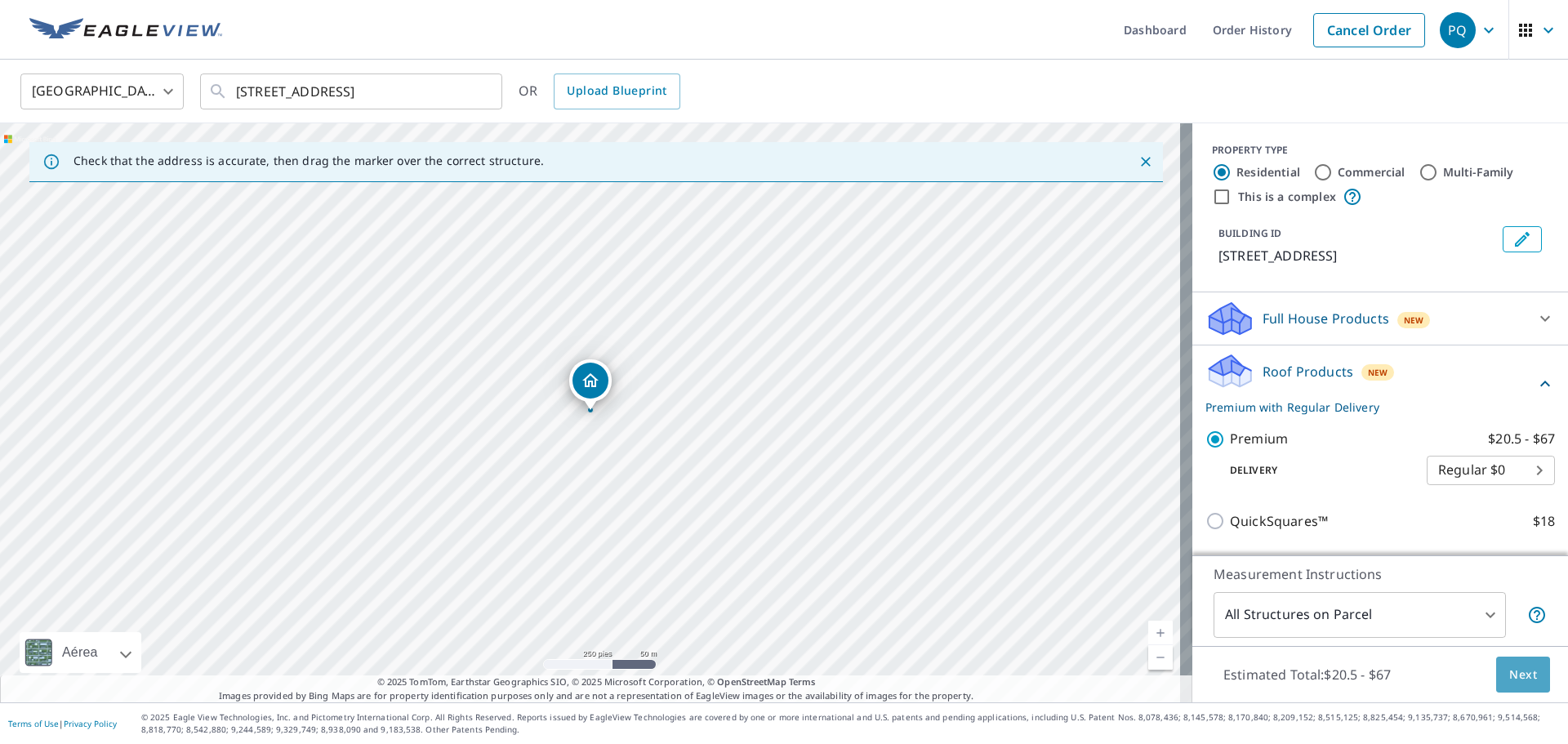
click at [1514, 673] on span "Next" at bounding box center [1522, 675] width 27 height 21
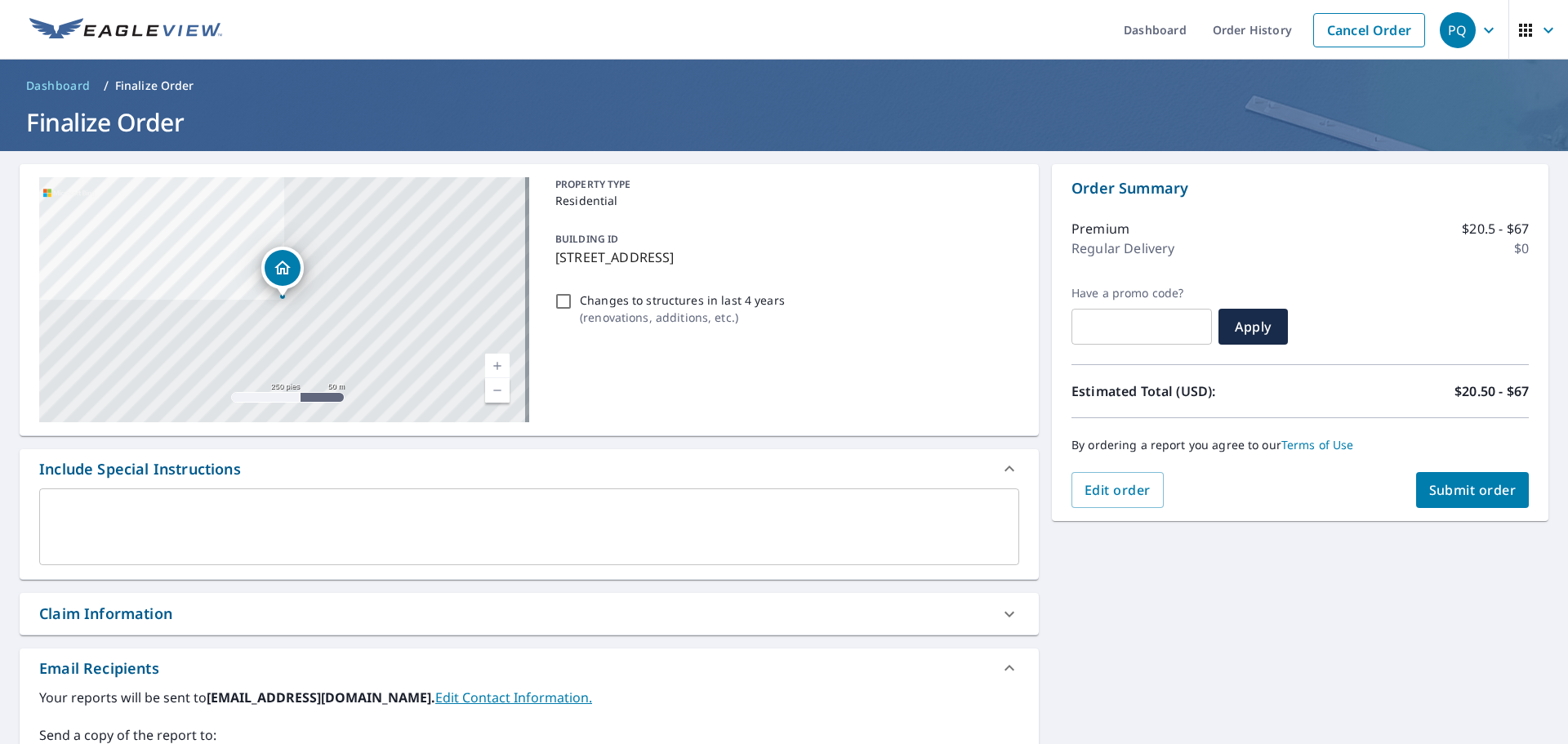
click at [1444, 489] on span "Submit order" at bounding box center [1473, 490] width 88 height 18
checkbox input "true"
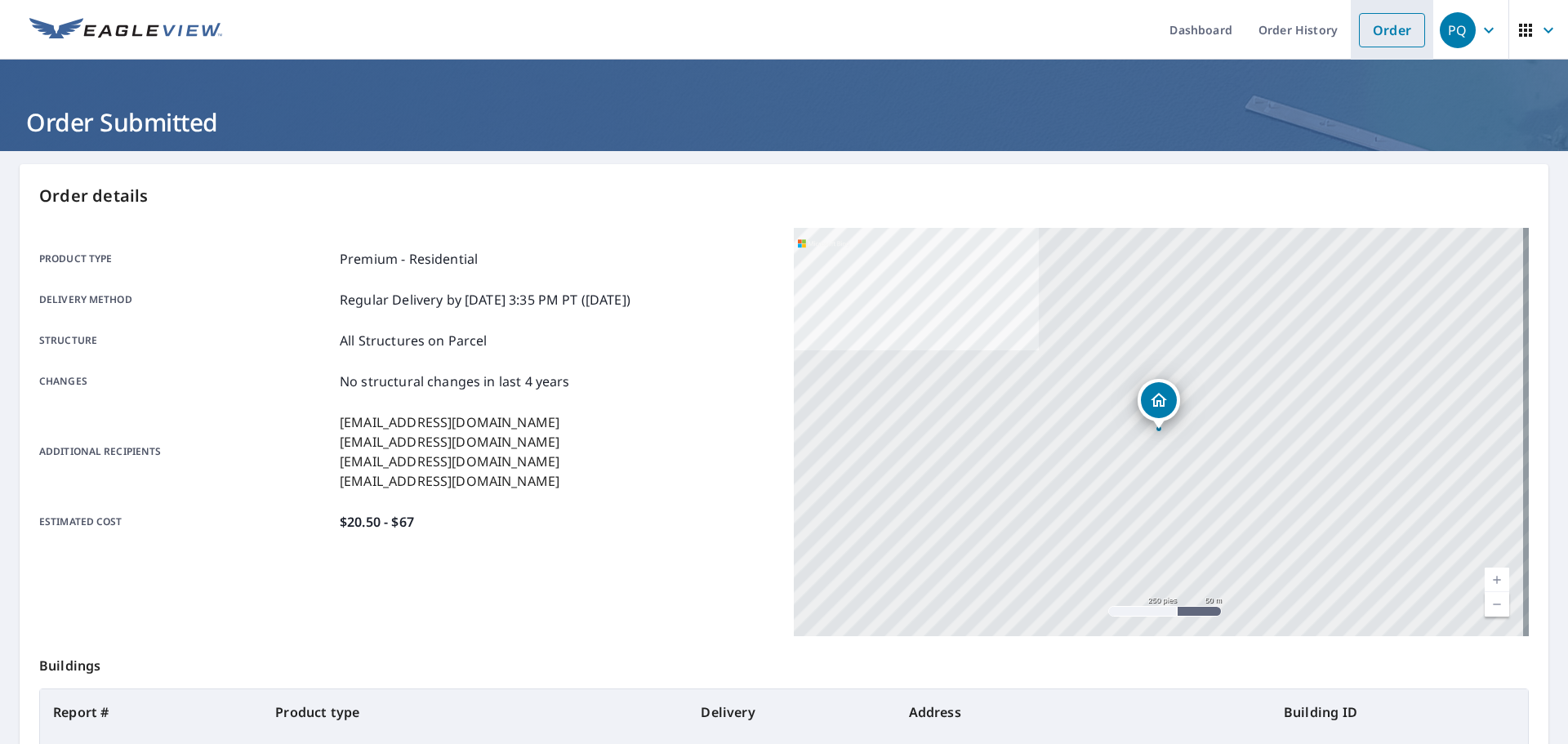
click at [1359, 32] on link "Order" at bounding box center [1392, 30] width 66 height 34
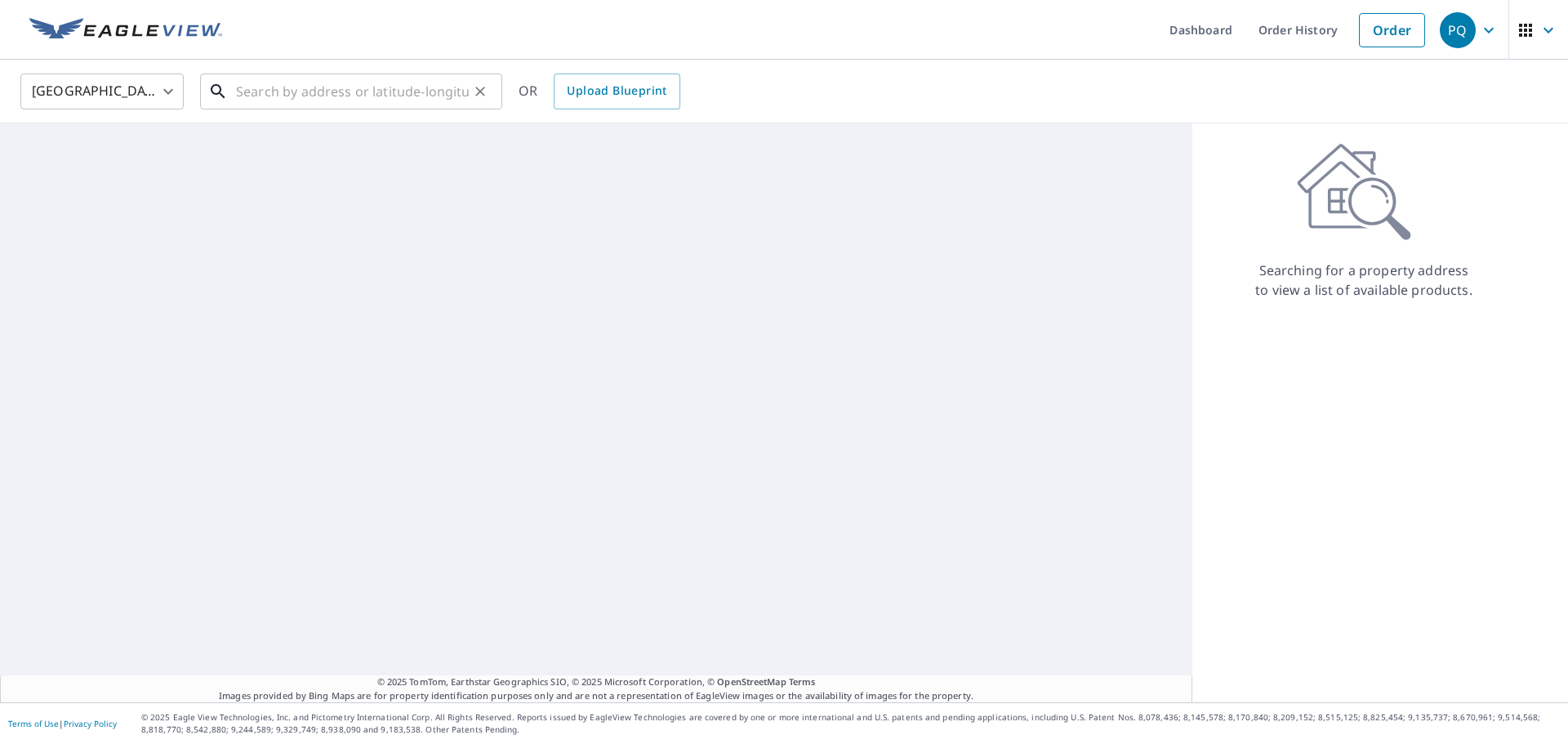
click at [362, 86] on input "text" at bounding box center [352, 91] width 233 height 46
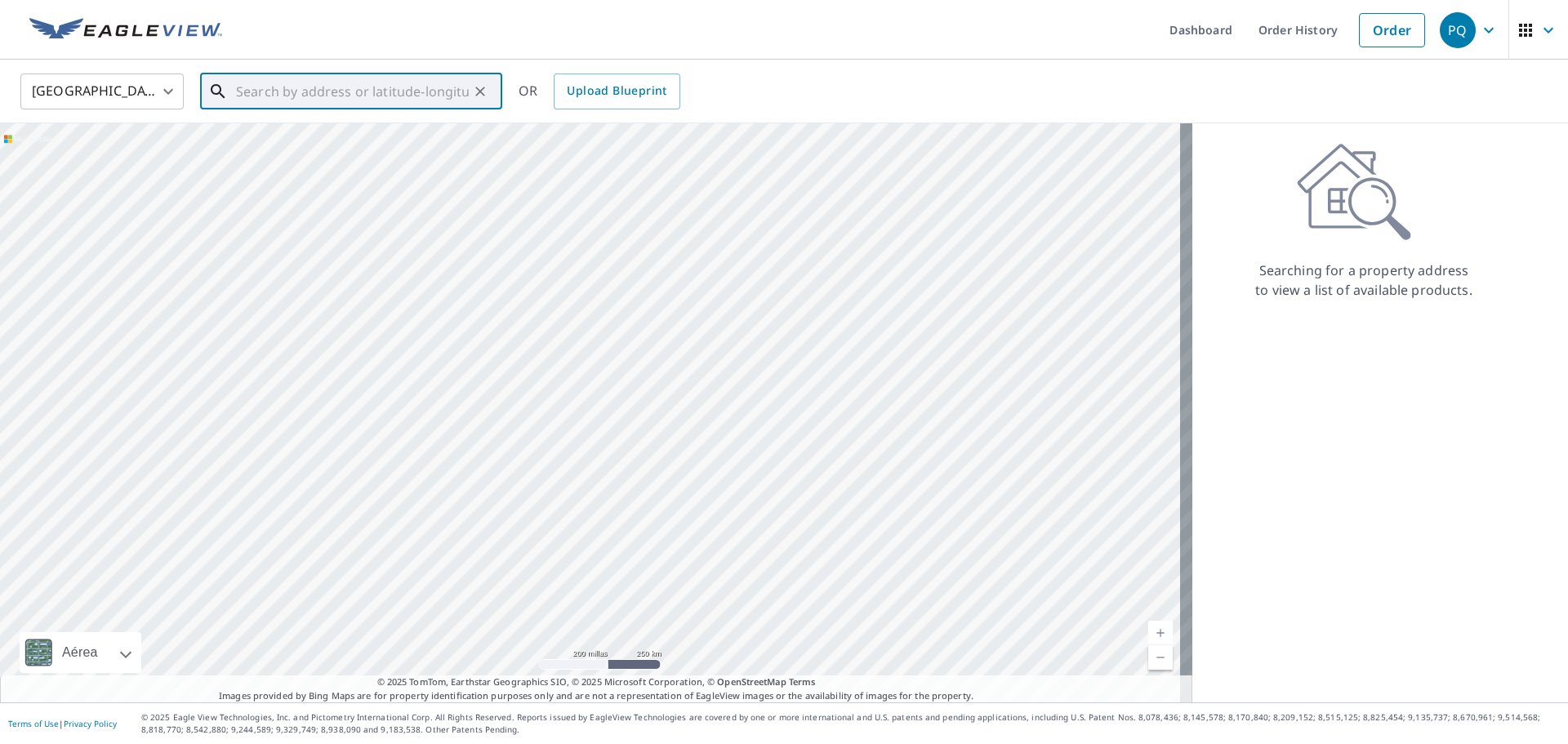
paste input "13 Rhone Court Grand Junction, CO 81507"
click at [400, 144] on span "13 Rhone Ct" at bounding box center [361, 138] width 256 height 20
type input "13 Rhone Ct Grand Junction, CO 81507"
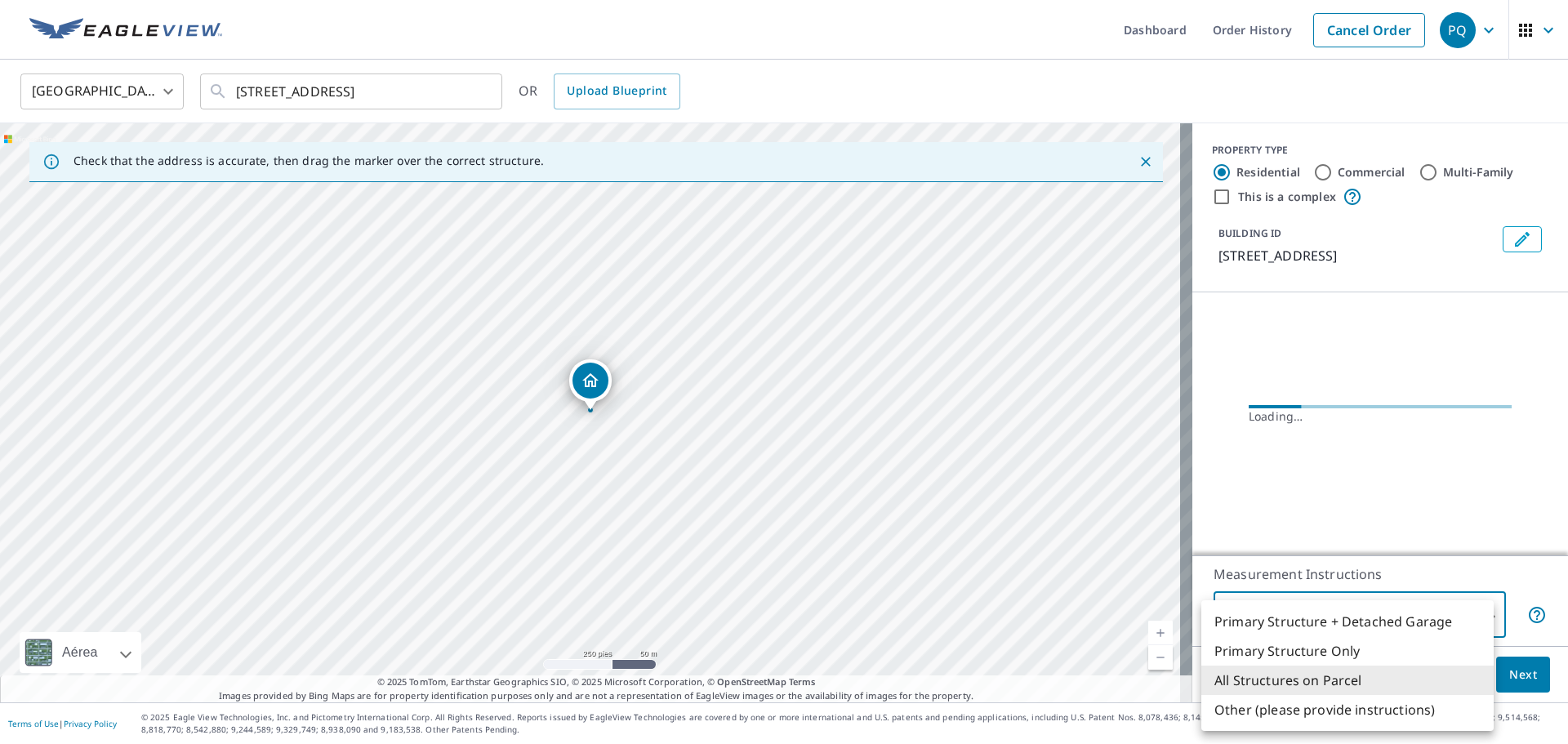
click at [1317, 623] on body "PQ PQ Dashboard Order History Cancel Order PQ United States US ​ 13 Rhone Ct Gr…" at bounding box center [784, 372] width 1568 height 744
click at [1297, 674] on li "All Structures on Parcel" at bounding box center [1347, 680] width 292 height 29
